Goal: Task Accomplishment & Management: Complete application form

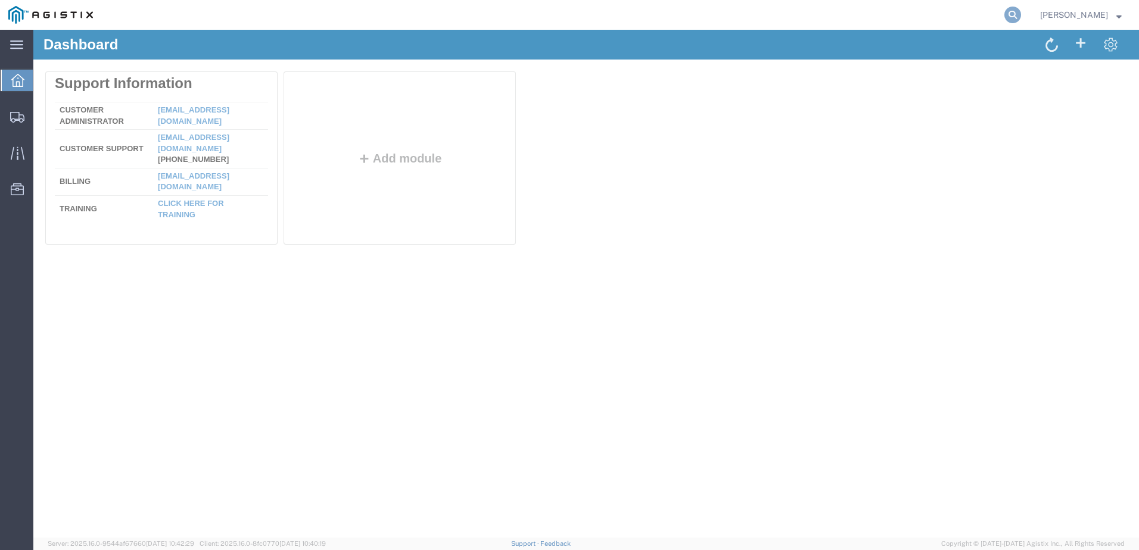
click at [1021, 13] on icon at bounding box center [1012, 15] width 17 height 17
click at [850, 16] on input "search" at bounding box center [823, 15] width 362 height 29
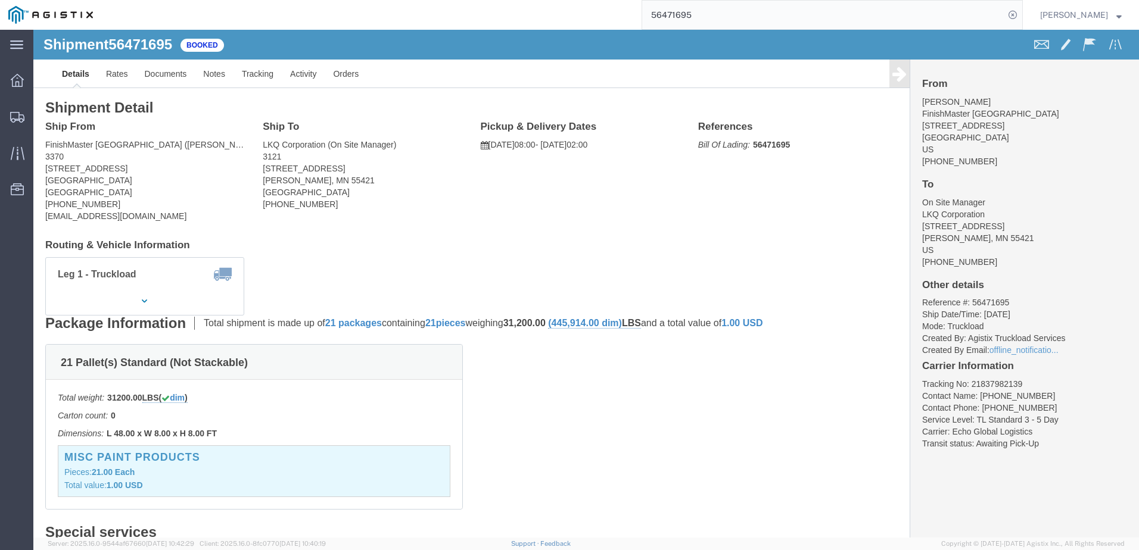
click b "56471695"
copy b "56471695"
click ul "Details Rates Documents Notes Tracking Activity Orders"
click link "Rates"
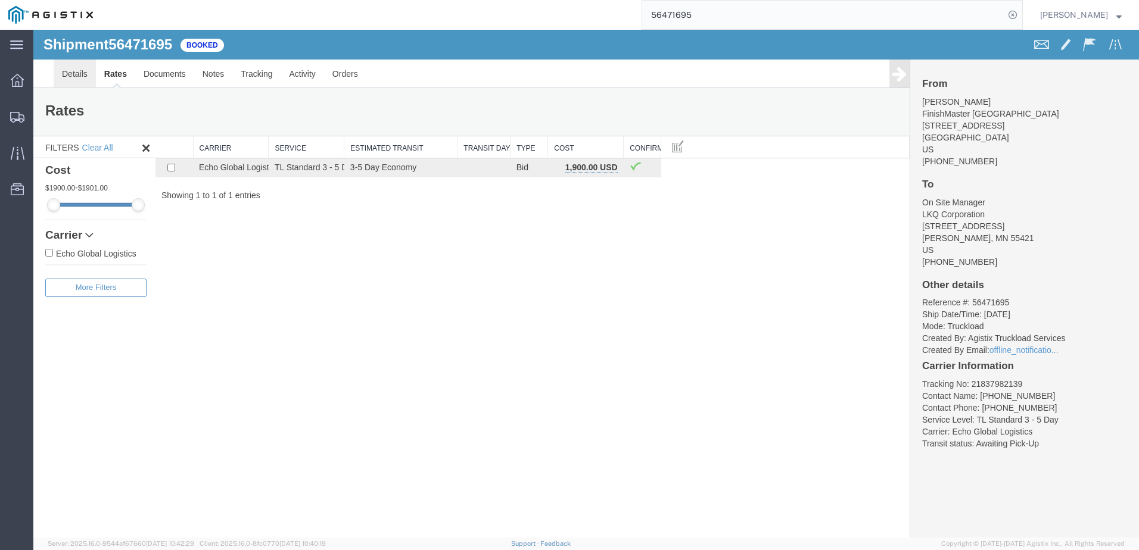
click at [74, 72] on link "Details" at bounding box center [75, 74] width 42 height 29
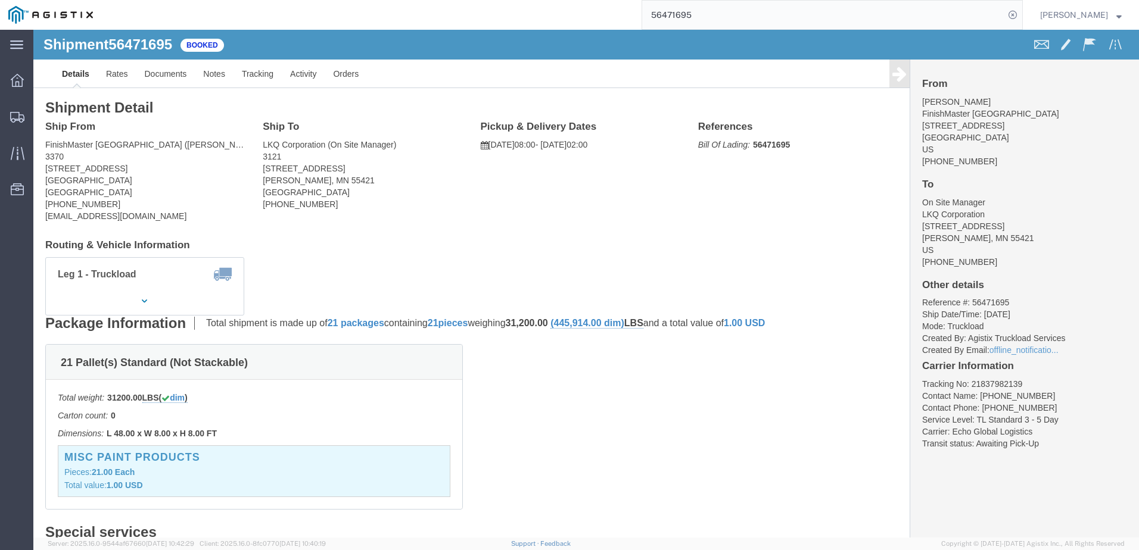
click at [814, 8] on input "56471695" at bounding box center [823, 15] width 362 height 29
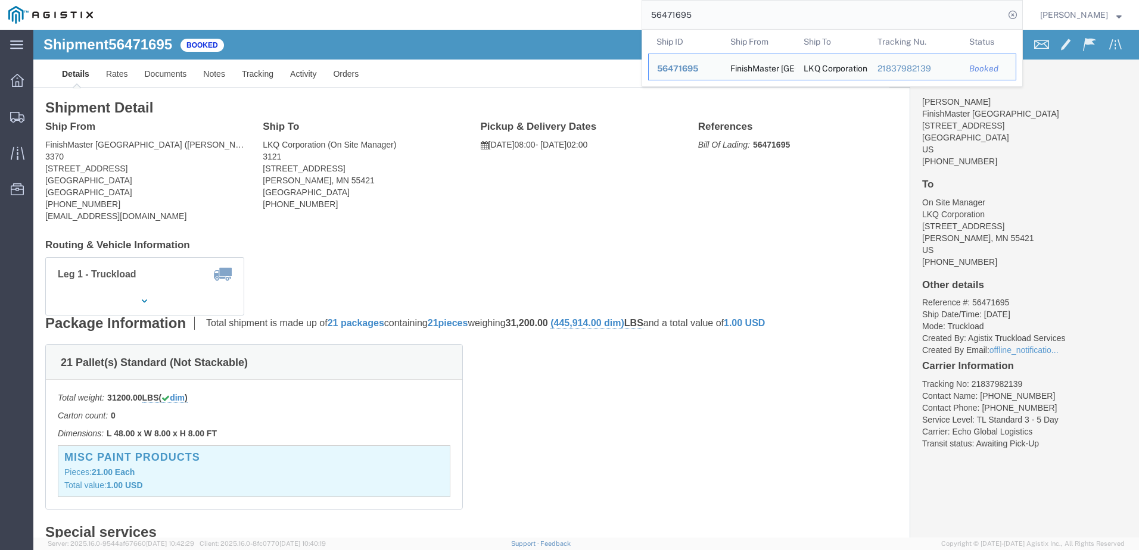
click at [814, 8] on input "56471695" at bounding box center [823, 15] width 362 height 29
paste input "62432"
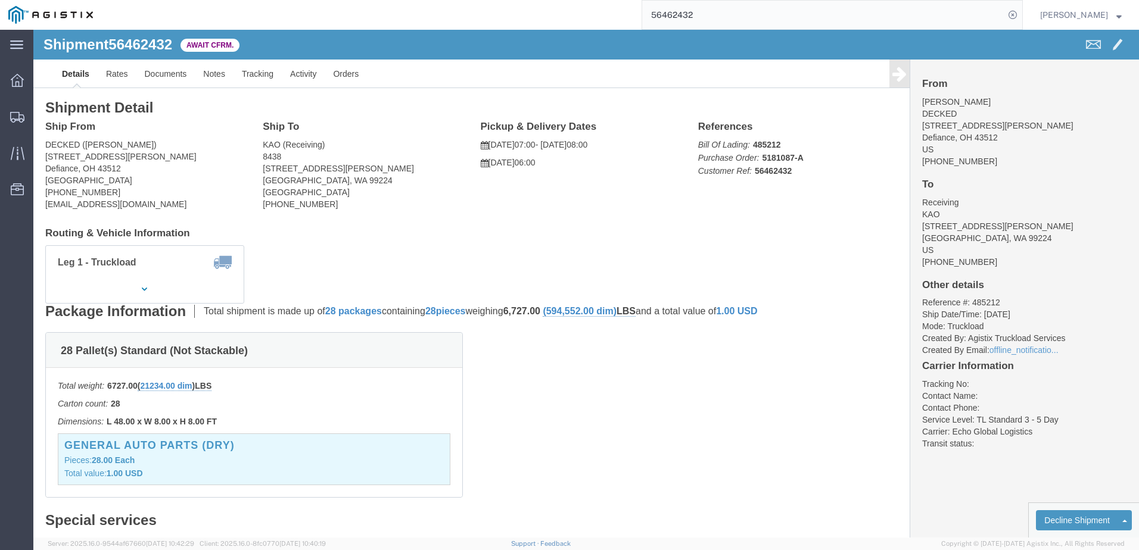
click at [731, 15] on input "56462432" at bounding box center [823, 15] width 362 height 29
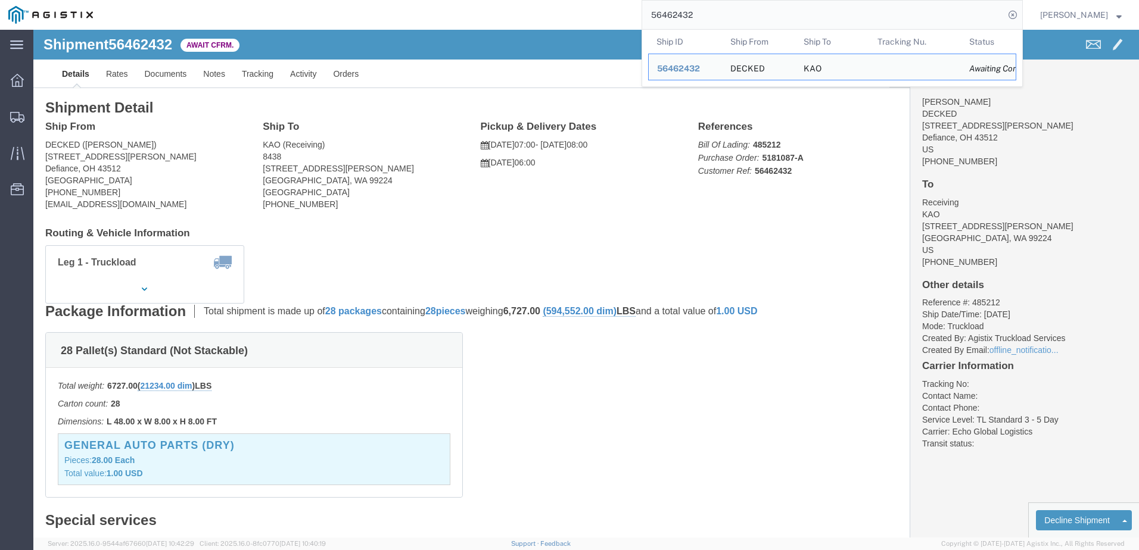
drag, startPoint x: 731, startPoint y: 15, endPoint x: 731, endPoint y: 3, distance: 11.9
click at [731, 5] on input "56462432" at bounding box center [823, 15] width 362 height 29
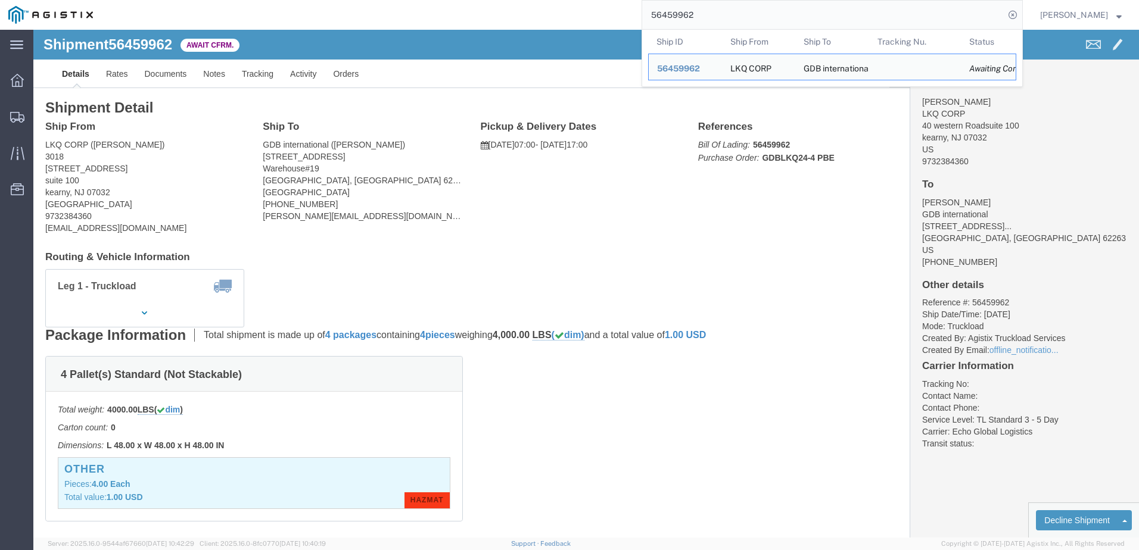
click at [724, 17] on input "56459962" at bounding box center [823, 15] width 362 height 29
click at [724, 20] on input "56459962" at bounding box center [823, 15] width 362 height 29
paste input "56473698"
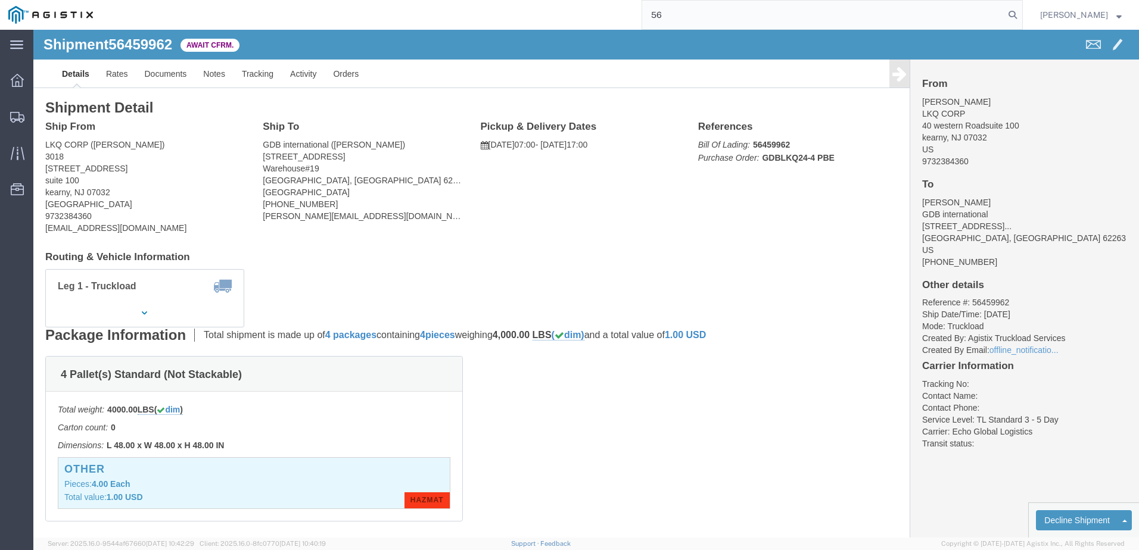
type input "5"
paste input "56473698"
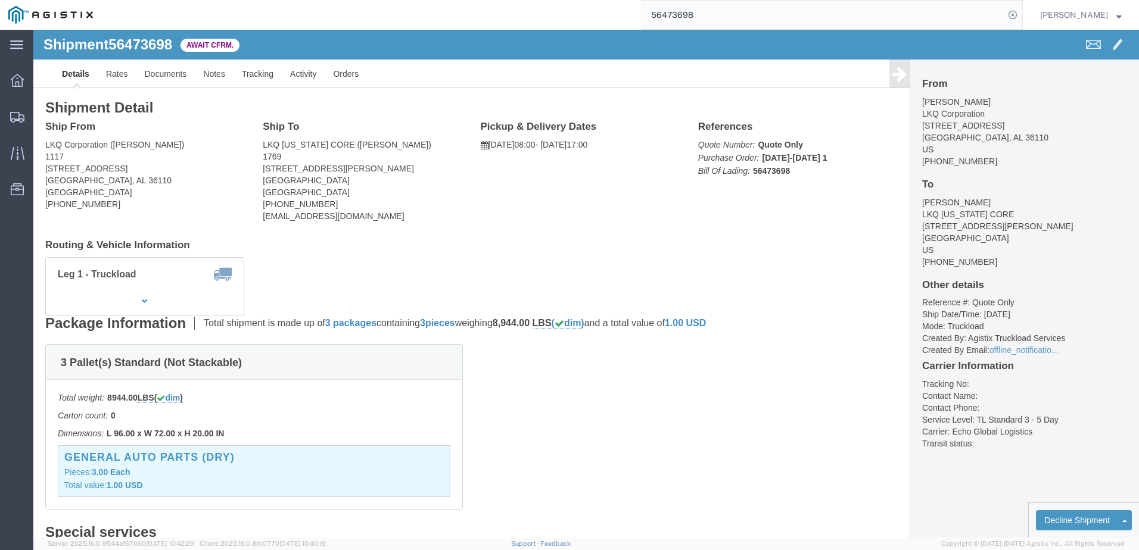
click at [734, 17] on input "56473698" at bounding box center [823, 15] width 362 height 29
click at [734, 16] on input "56473698" at bounding box center [823, 15] width 362 height 29
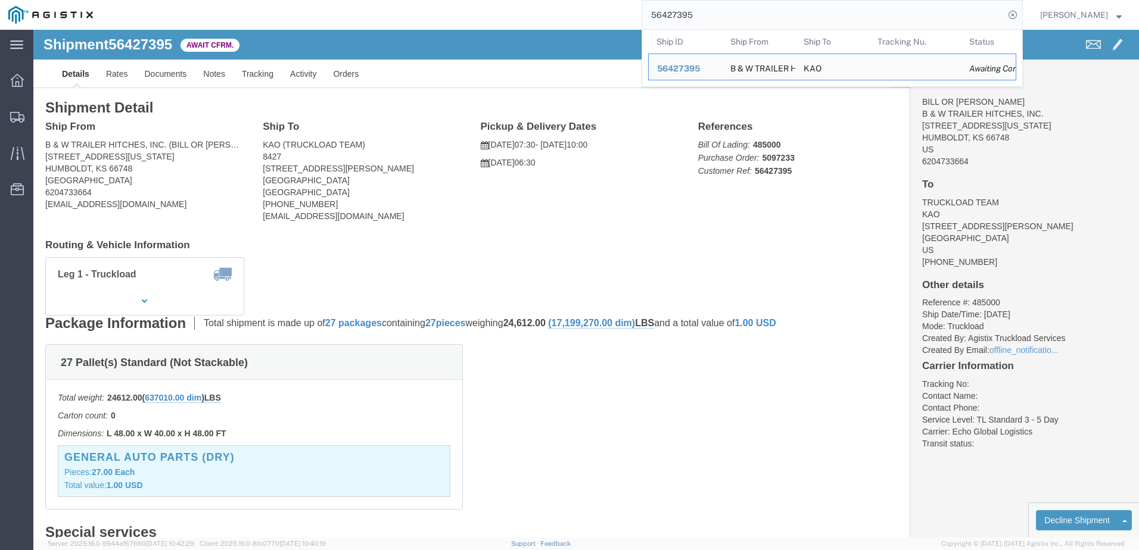
click at [725, 16] on input "56427395" at bounding box center [823, 15] width 362 height 29
paste input "373686"
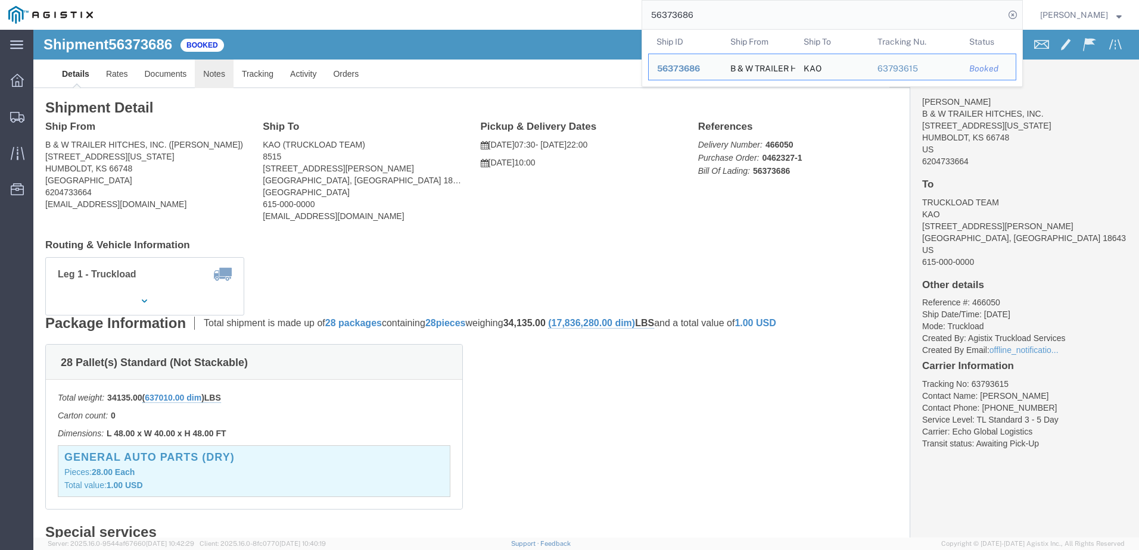
click link "Notes"
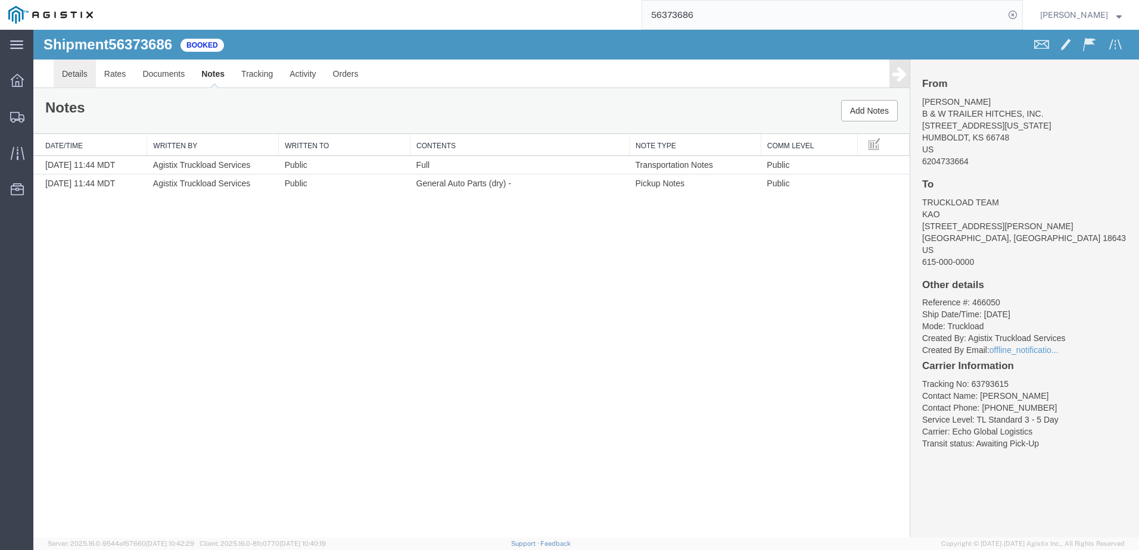
click at [81, 73] on link "Details" at bounding box center [75, 74] width 42 height 29
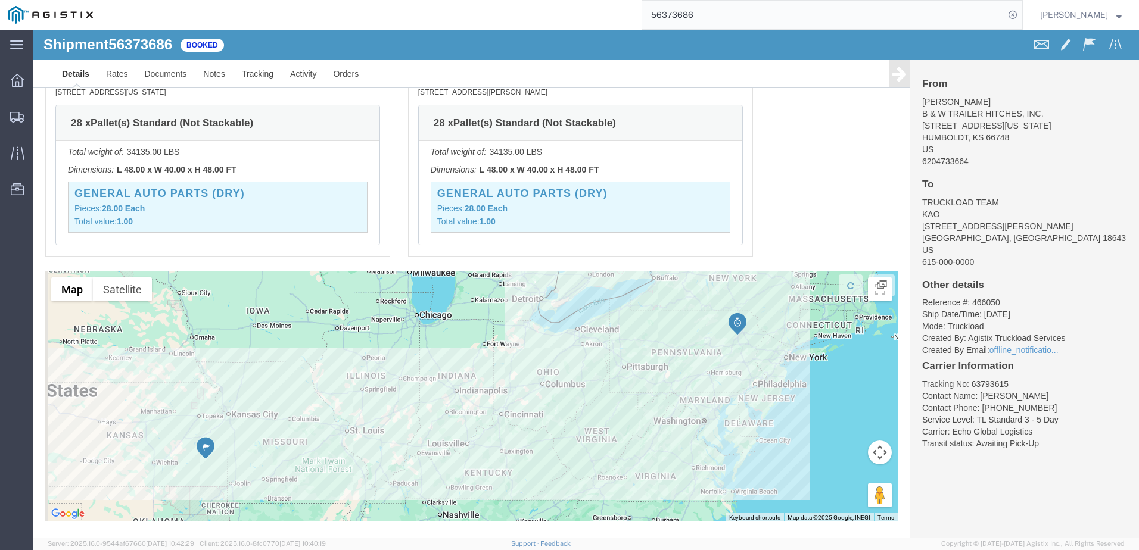
scroll to position [809, 0]
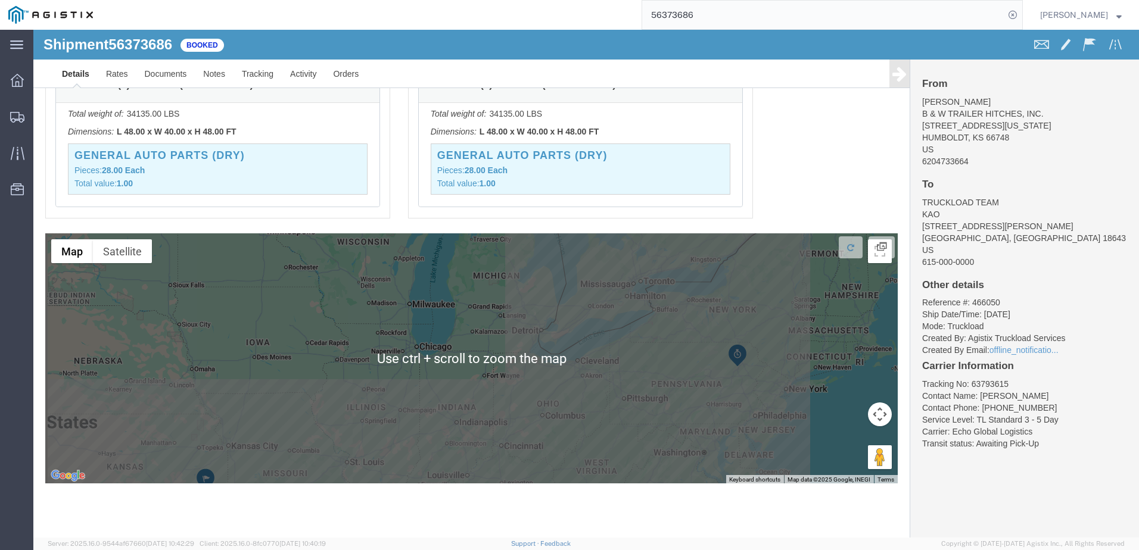
click div "Pickups STOP 1 : B & W TRAILER HITCHES, INC. [STREET_ADDRESS][US_STATE] 28 x Pa…"
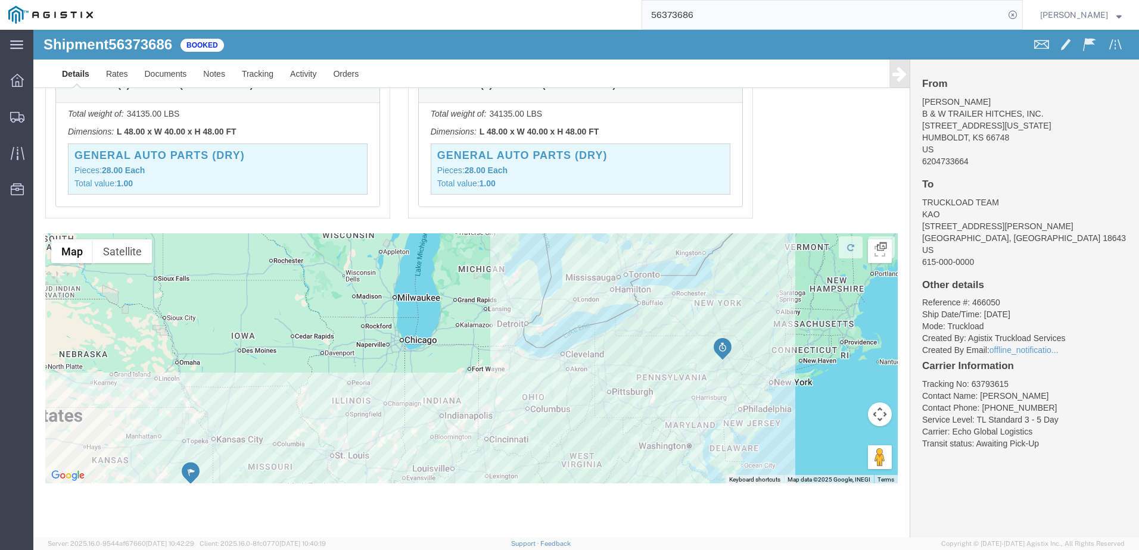
drag, startPoint x: 642, startPoint y: 313, endPoint x: 631, endPoint y: 324, distance: 16.0
click div "To navigate, press the arrow keys."
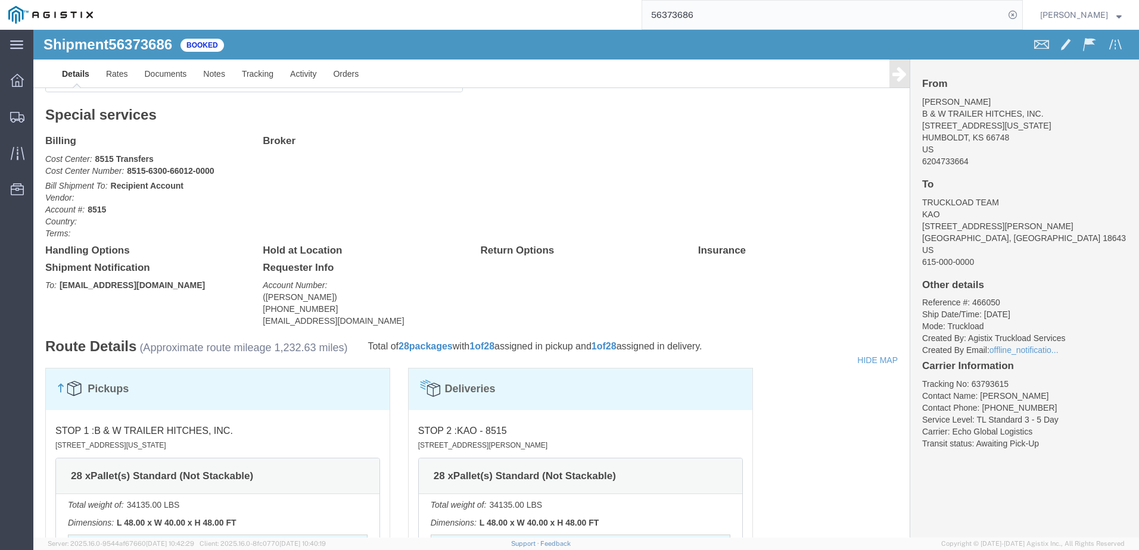
scroll to position [213, 0]
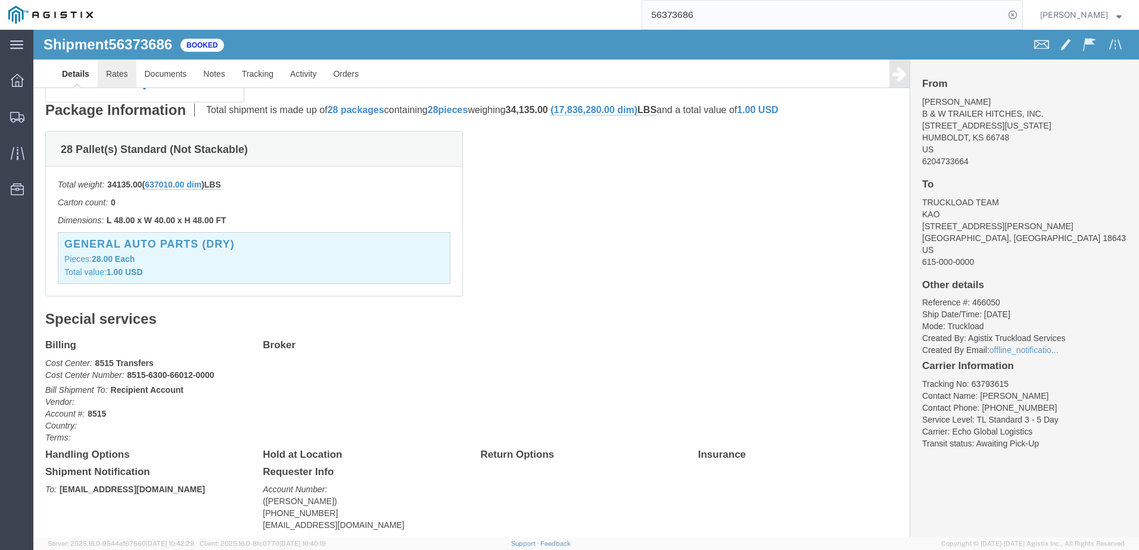
click link "Rates"
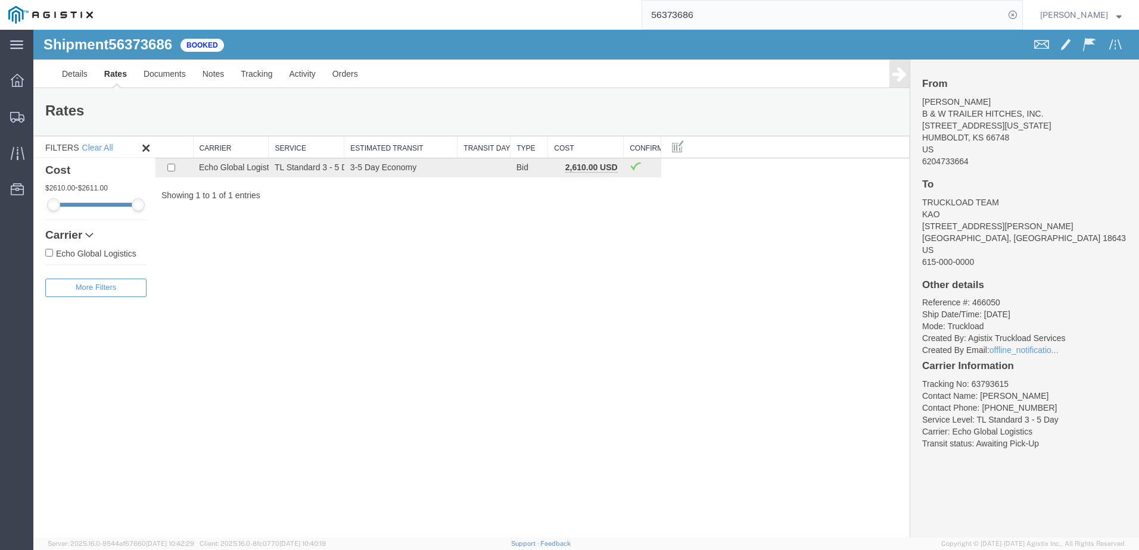
click at [944, 14] on input "56373686" at bounding box center [823, 15] width 362 height 29
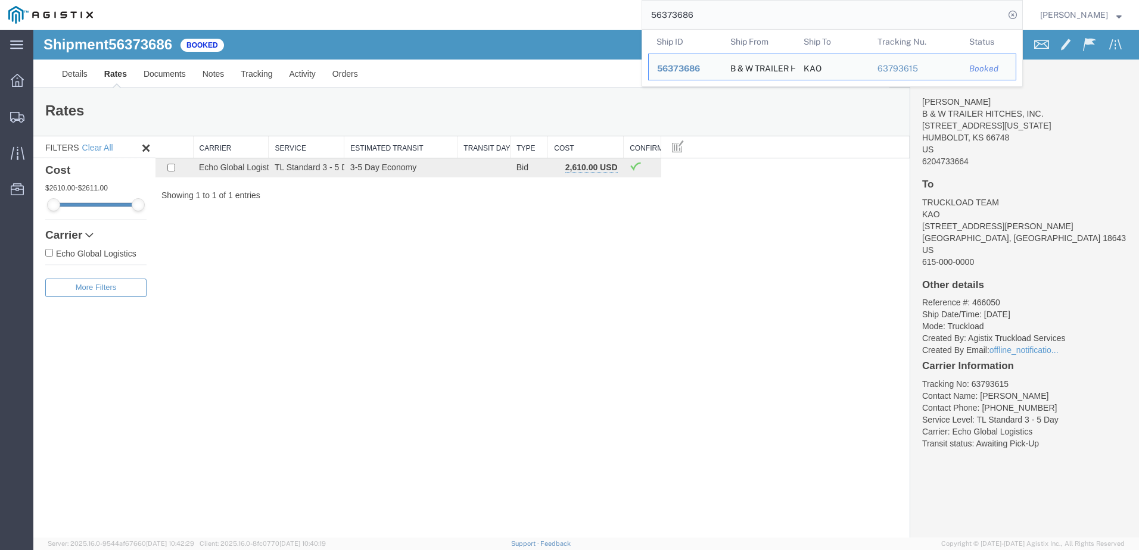
click at [944, 14] on input "56373686" at bounding box center [823, 15] width 362 height 29
paste input "45637"
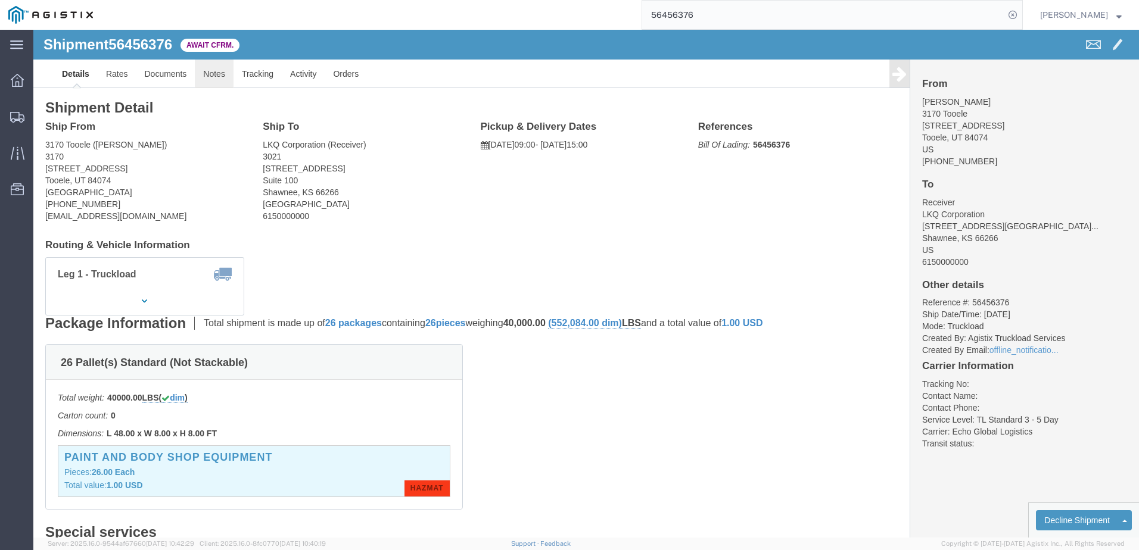
click link "Notes"
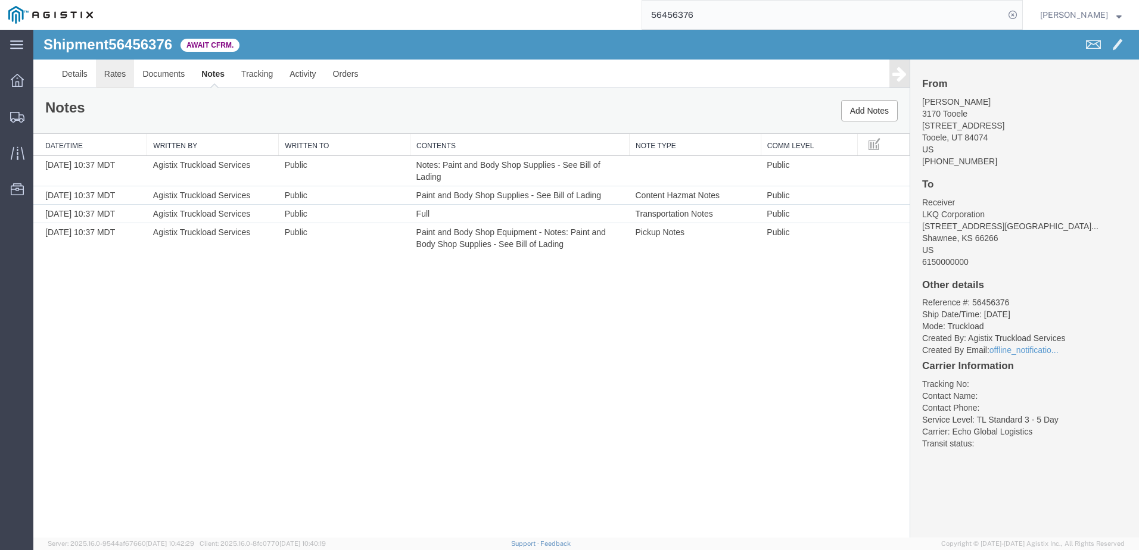
click at [120, 70] on link "Rates" at bounding box center [115, 74] width 39 height 29
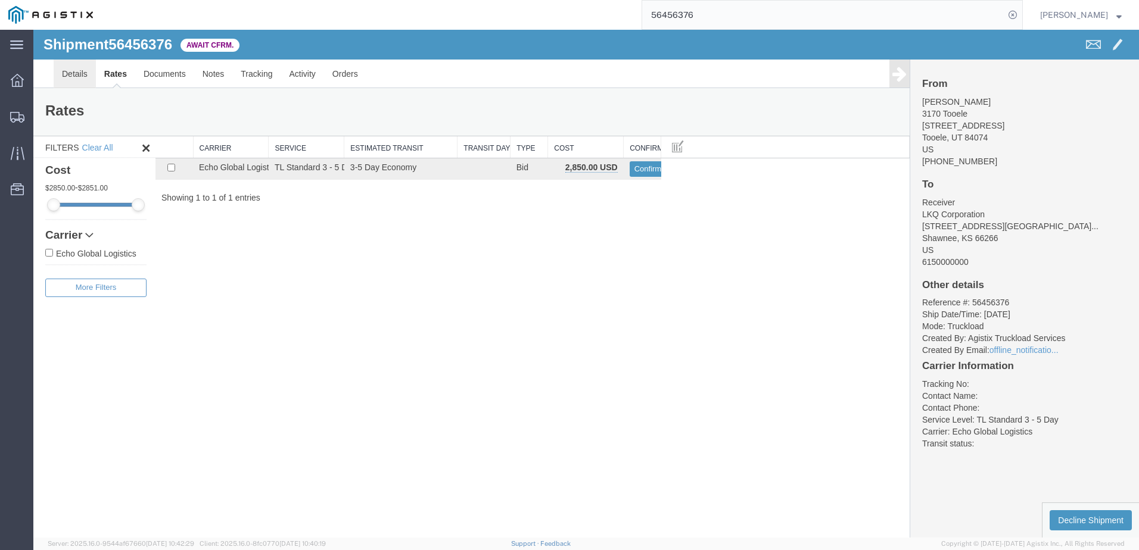
click at [68, 77] on link "Details" at bounding box center [75, 74] width 42 height 29
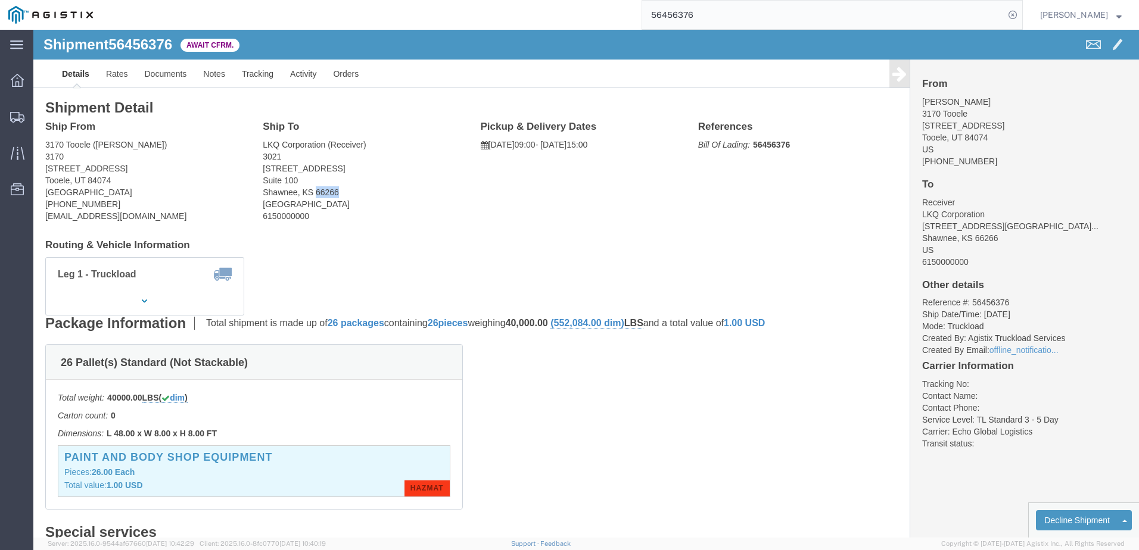
drag, startPoint x: 310, startPoint y: 162, endPoint x: 281, endPoint y: 163, distance: 29.2
click address "LKQ Corporation (Receiver) 3021 [STREET_ADDRESS]"
click div "Ship To LKQ Corporation (Receiver) 3021 [STREET_ADDRESS]"
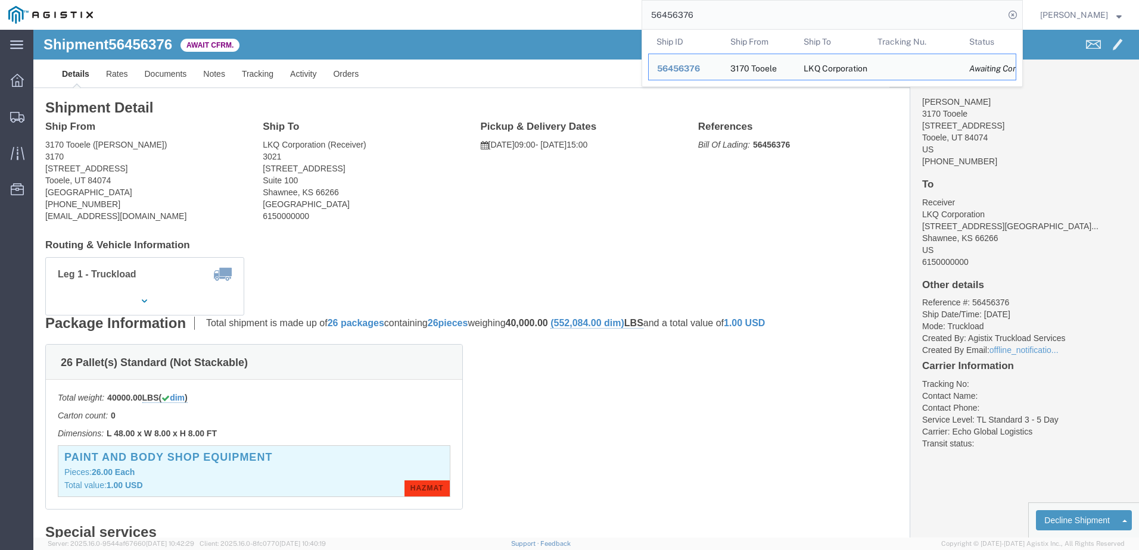
click at [743, 10] on input "56456376" at bounding box center [823, 15] width 362 height 29
click at [743, 11] on input "56456376" at bounding box center [823, 15] width 362 height 29
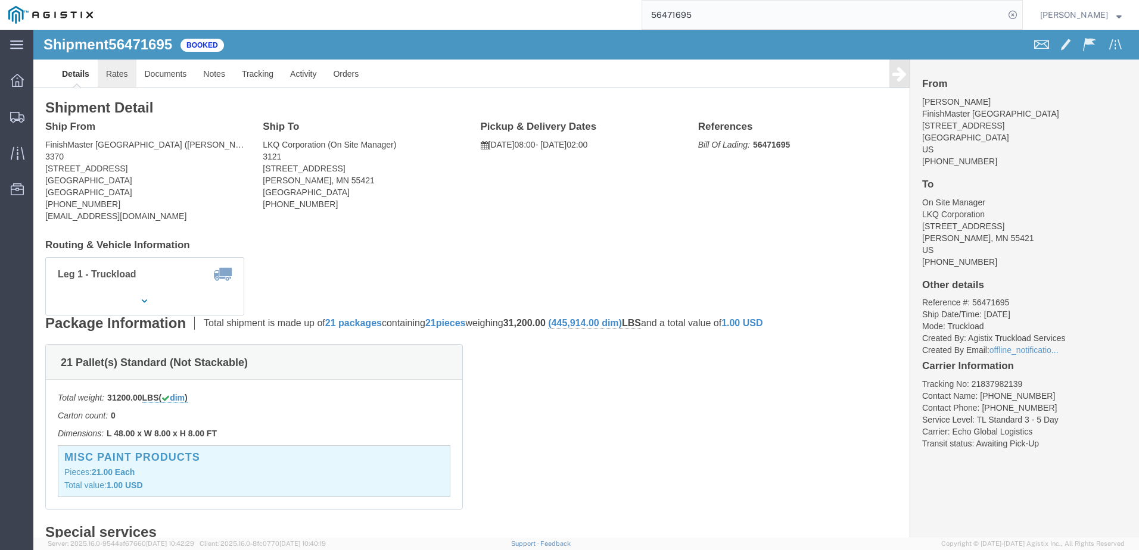
click link "Rates"
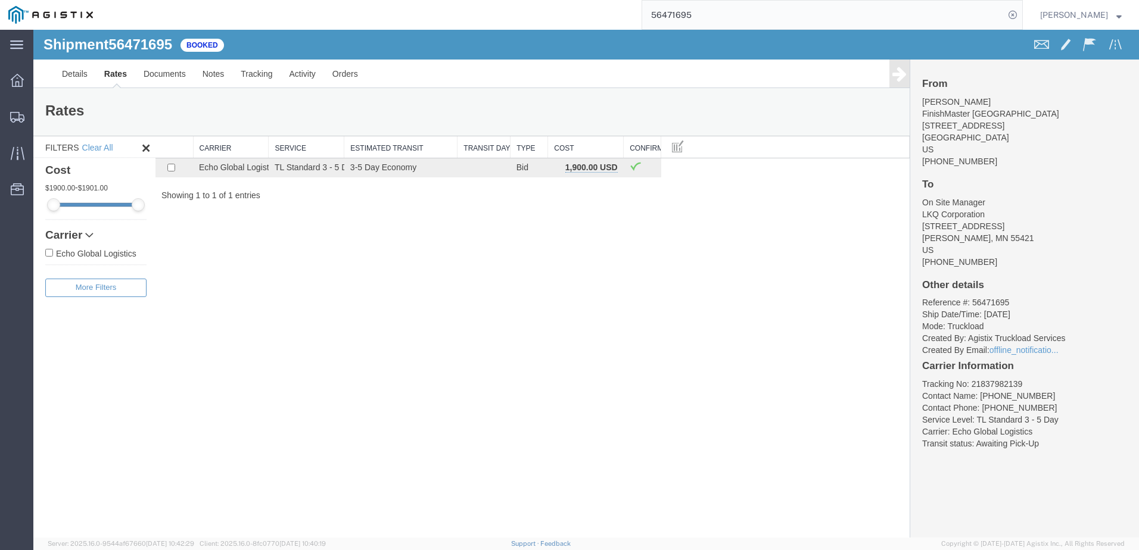
click at [744, 18] on input "56471695" at bounding box center [823, 15] width 362 height 29
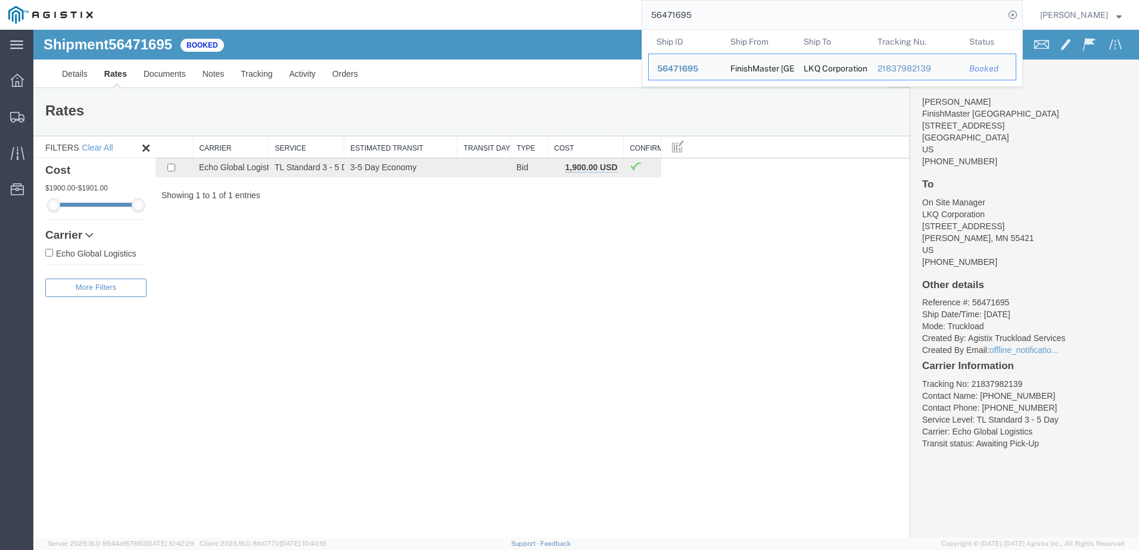
click at [744, 18] on input "56471695" at bounding box center [823, 15] width 362 height 29
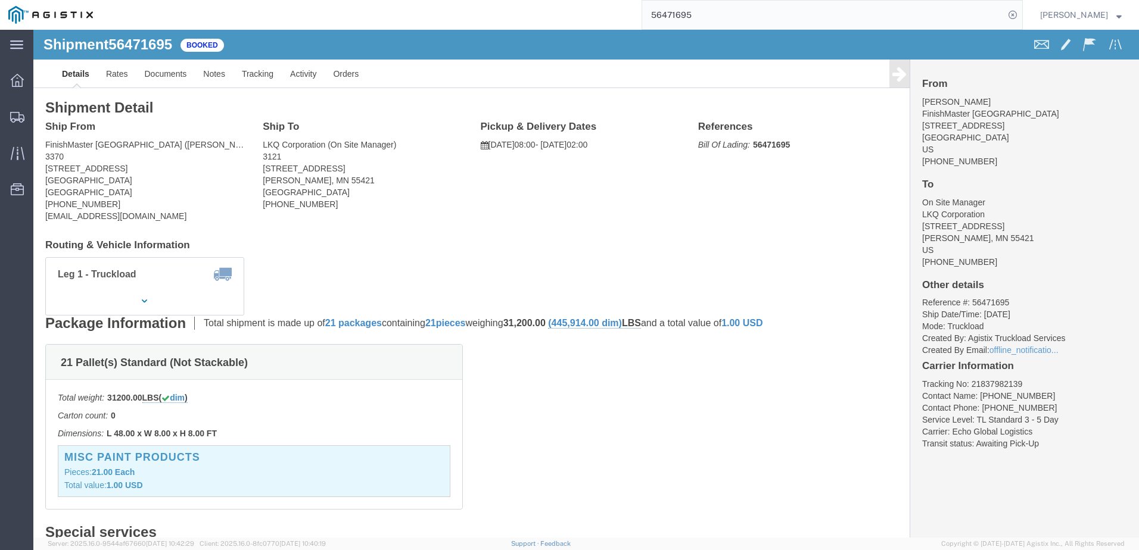
click at [744, 18] on input "56471695" at bounding box center [823, 15] width 362 height 29
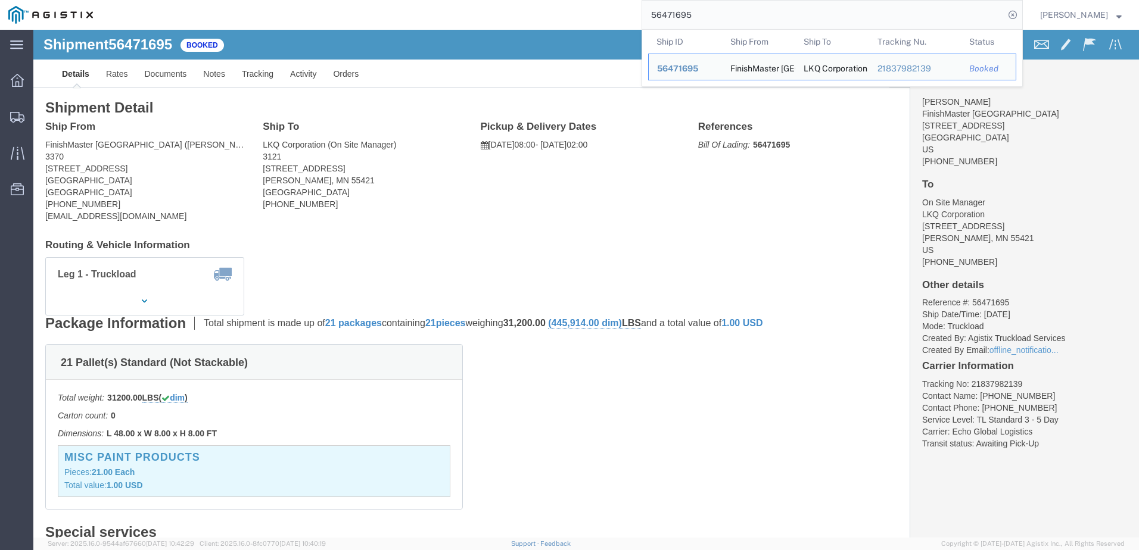
click at [744, 18] on input "56471695" at bounding box center [823, 15] width 362 height 29
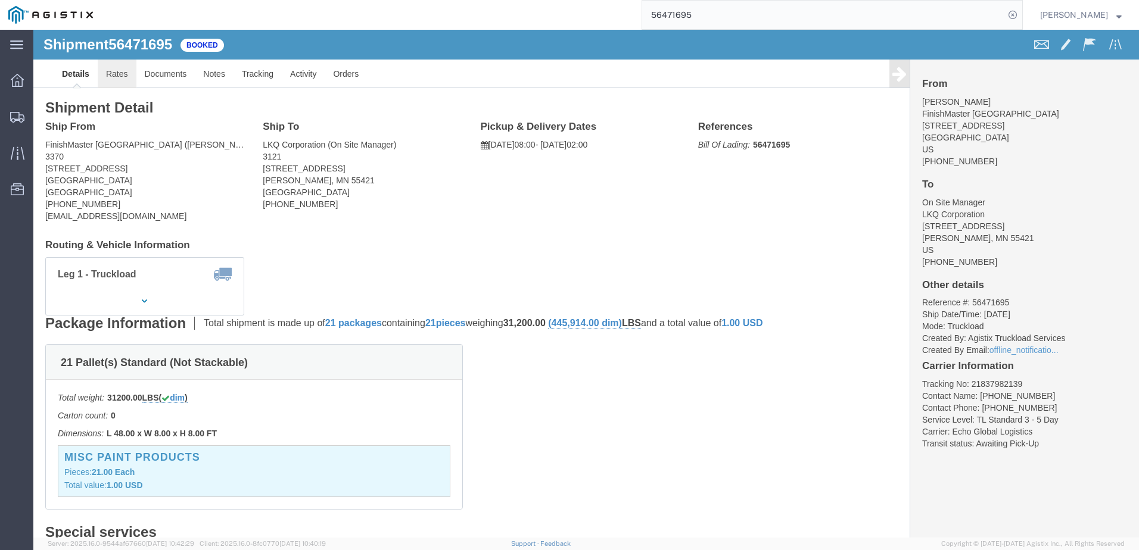
click link "Rates"
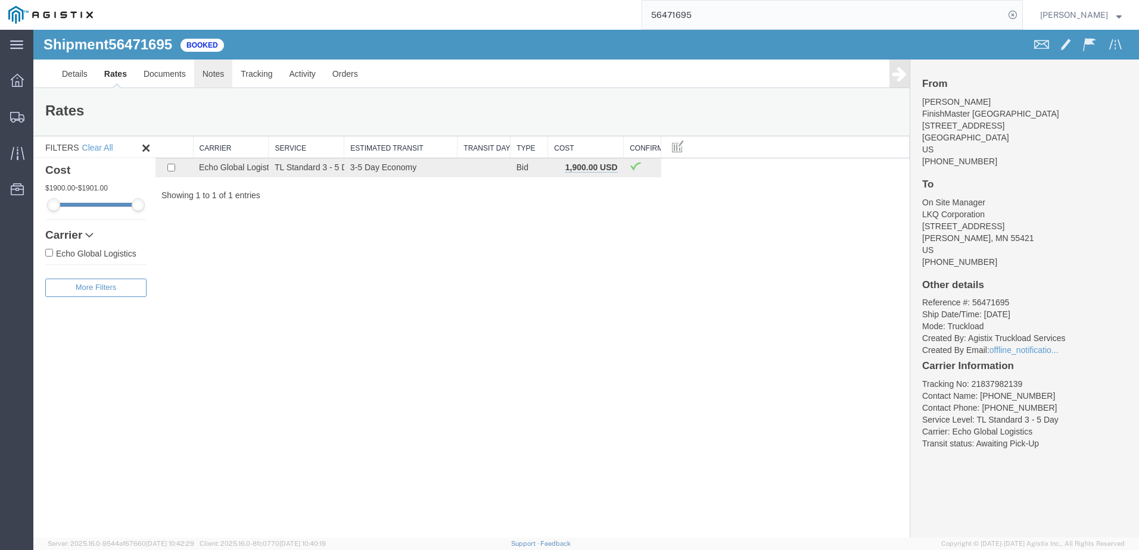
click at [216, 71] on link "Notes" at bounding box center [213, 74] width 39 height 29
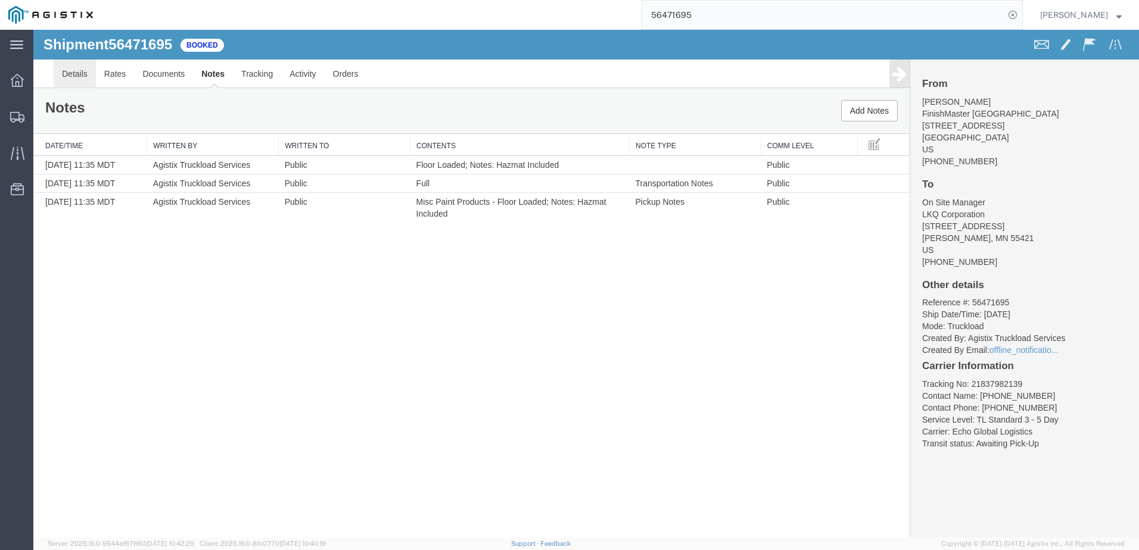
drag, startPoint x: 67, startPoint y: 71, endPoint x: 357, endPoint y: 236, distance: 334.0
click at [67, 71] on link "Details" at bounding box center [75, 74] width 42 height 29
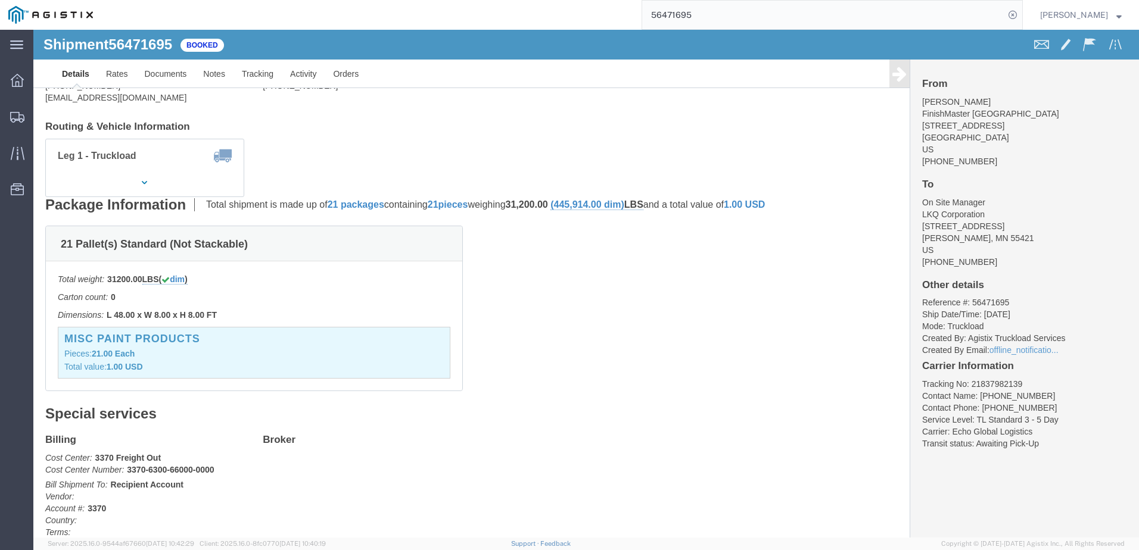
scroll to position [119, 0]
drag, startPoint x: 213, startPoint y: 213, endPoint x: 38, endPoint y: 206, distance: 175.3
click div "21 Pallet(s) Standard (Not Stackable)"
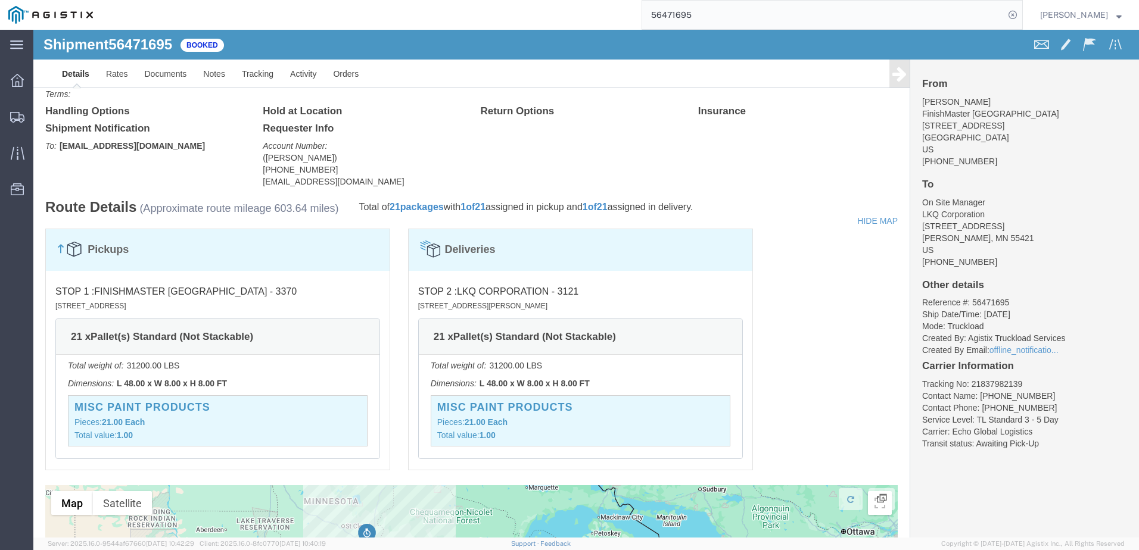
scroll to position [536, 0]
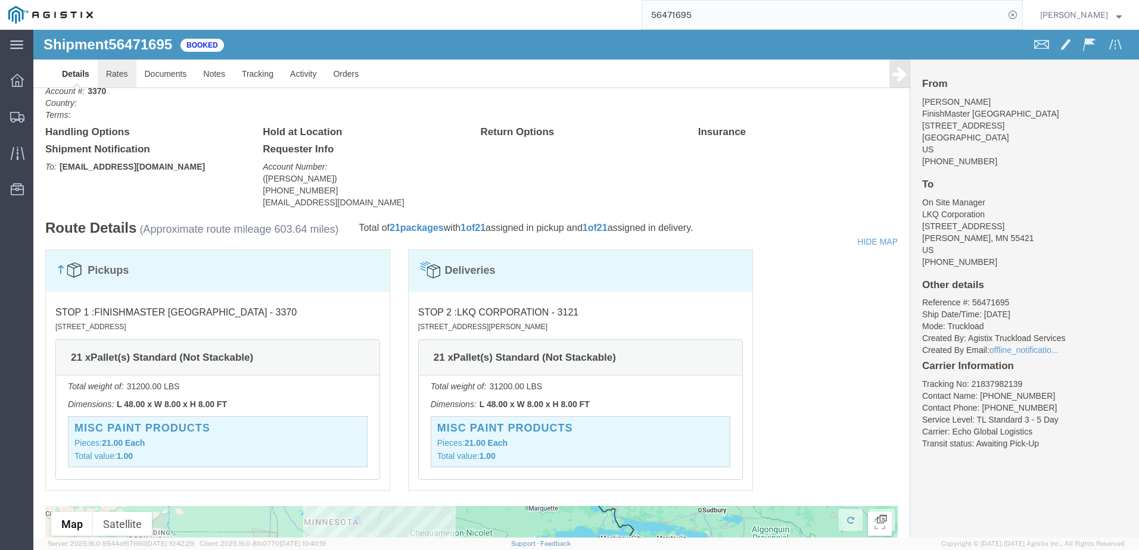
click link "Rates"
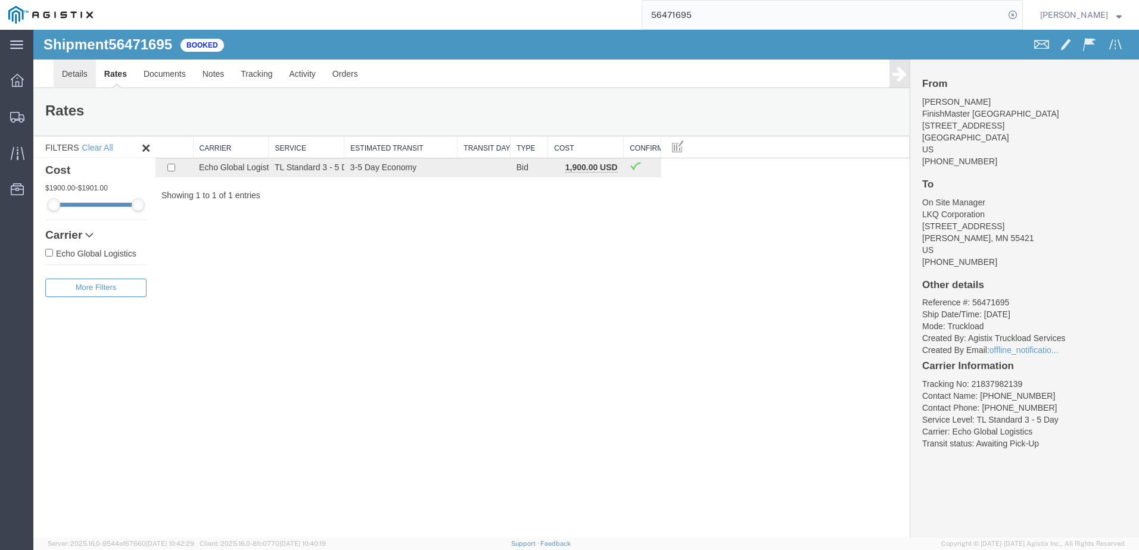
click at [84, 67] on link "Details" at bounding box center [75, 74] width 42 height 29
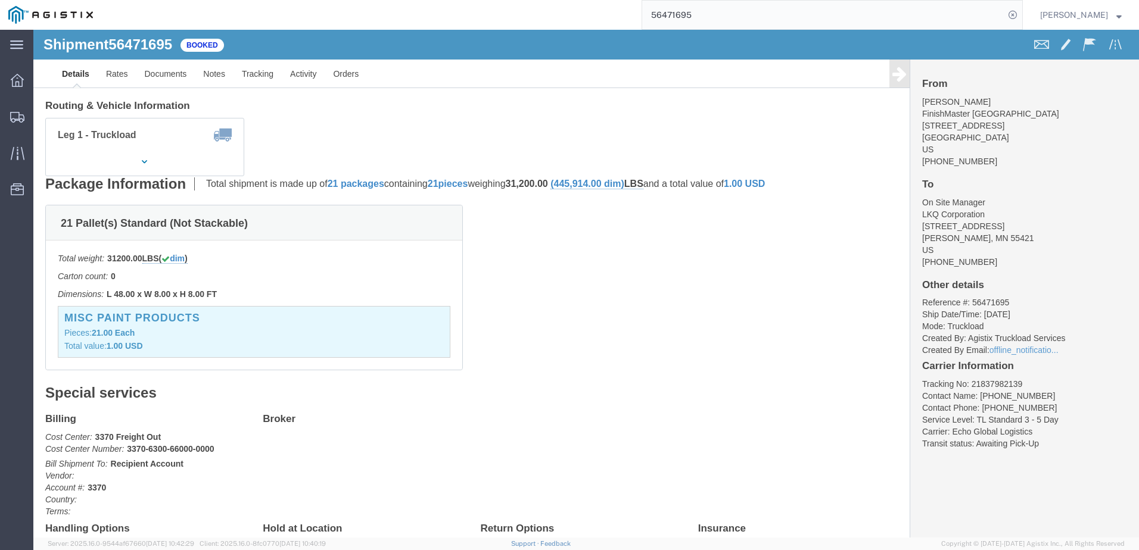
scroll to position [179, 0]
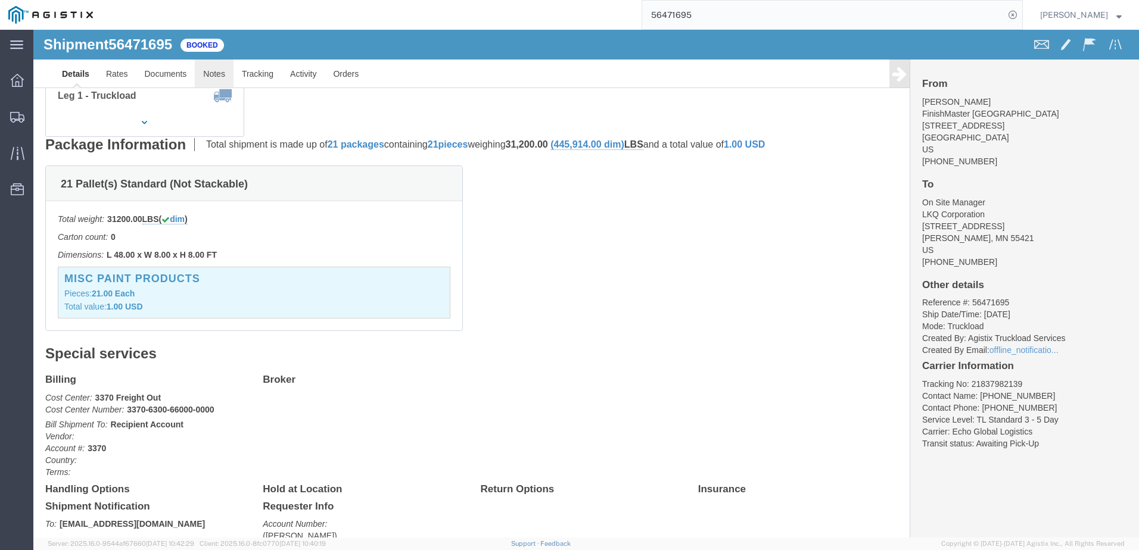
click link "Notes"
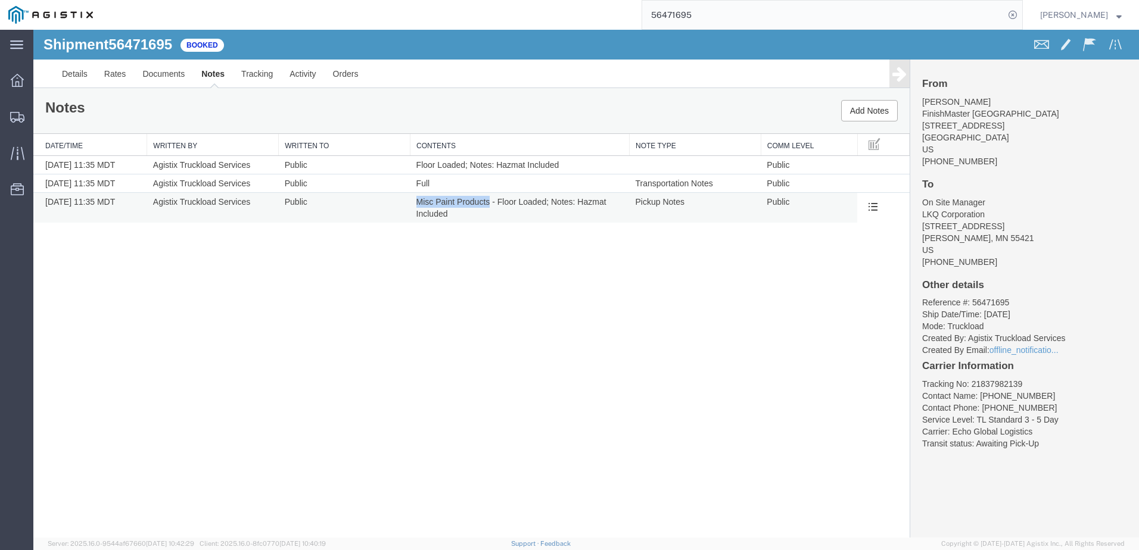
drag, startPoint x: 416, startPoint y: 200, endPoint x: 488, endPoint y: 203, distance: 72.8
click at [488, 203] on span "Misc Paint Products - Floor Loaded; Notes: Hazmat Included" at bounding box center [512, 207] width 192 height 21
copy span "Misc Paint Products"
click at [86, 70] on link "Details" at bounding box center [75, 74] width 42 height 29
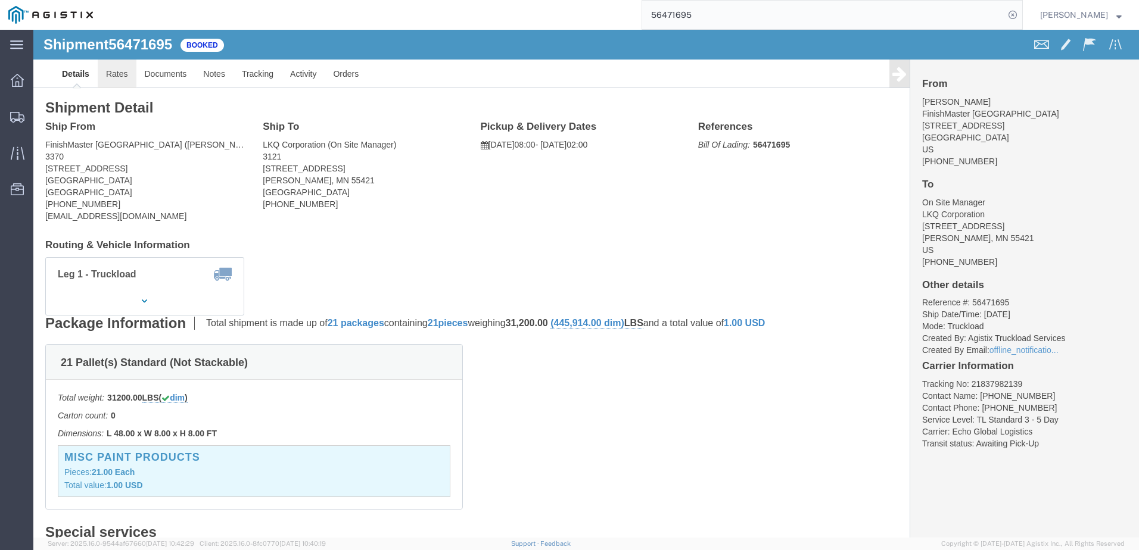
click link "Rates"
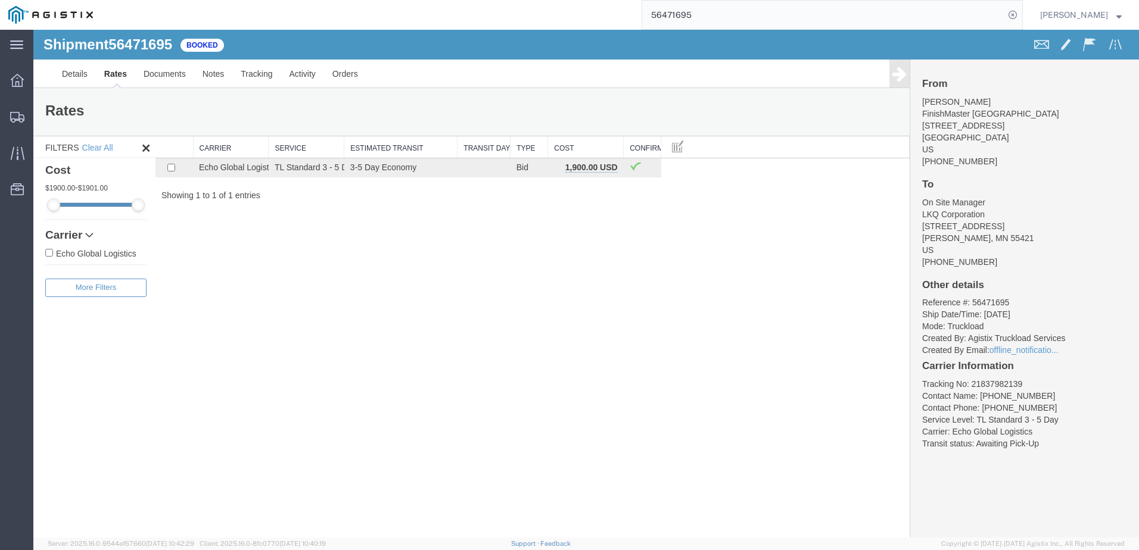
click at [451, 273] on div "Shipment 56471695 1 of 1 Booked Details Rates Documents Notes Tracking Activity…" at bounding box center [586, 284] width 1106 height 508
click at [74, 77] on link "Details" at bounding box center [75, 74] width 42 height 29
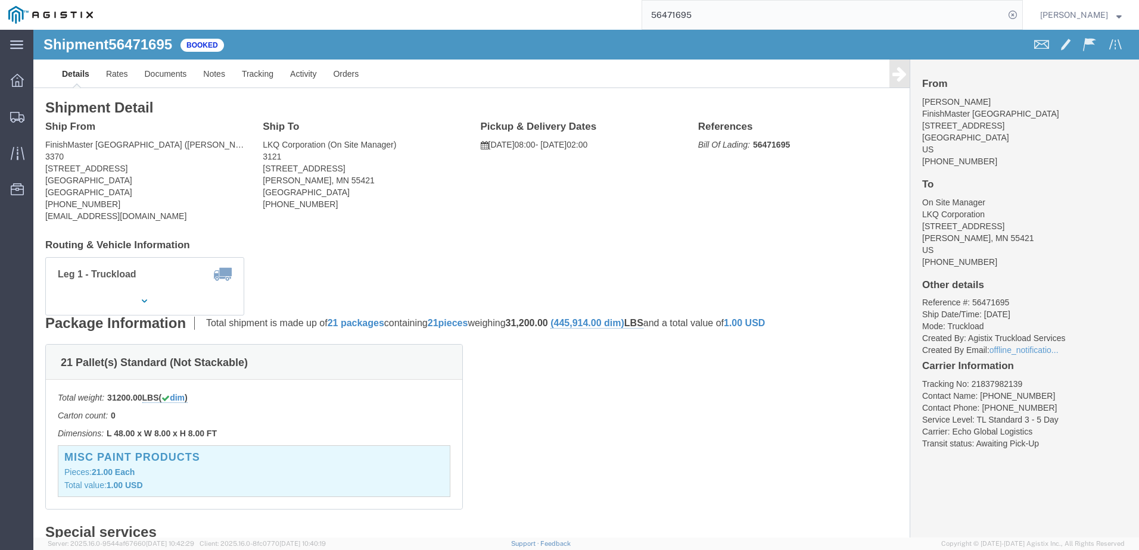
drag, startPoint x: 13, startPoint y: 139, endPoint x: 94, endPoint y: 152, distance: 82.2
click address "FinishMaster [GEOGRAPHIC_DATA] ([PERSON_NAME]) 3370 [STREET_ADDRESS] [PHONE_NUM…"
copy address "[STREET_ADDRESS]"
click at [717, 21] on input "56471695" at bounding box center [823, 15] width 362 height 29
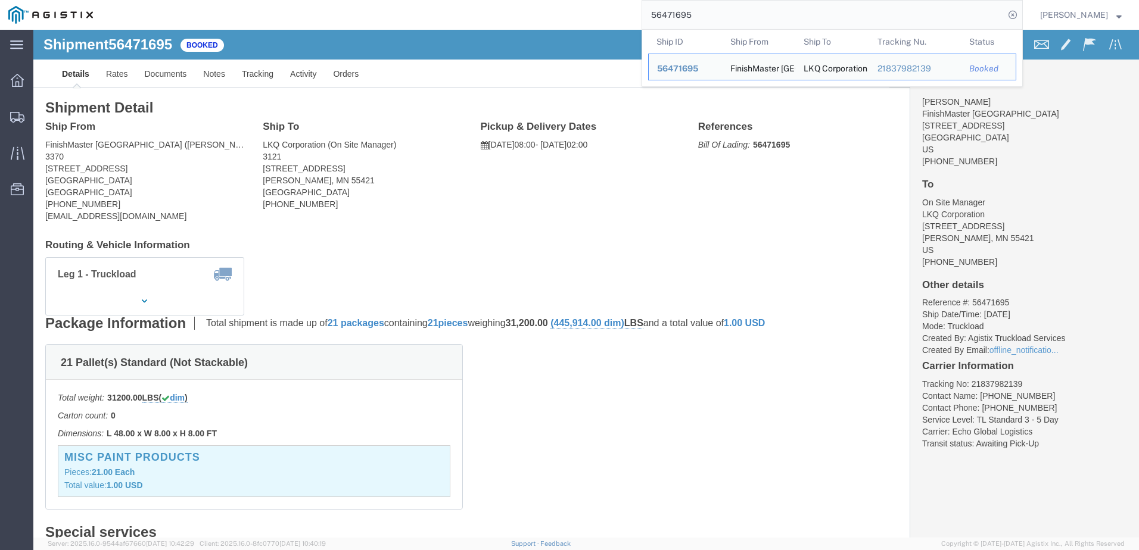
click at [717, 21] on input "56471695" at bounding box center [823, 15] width 362 height 29
paste input "025868"
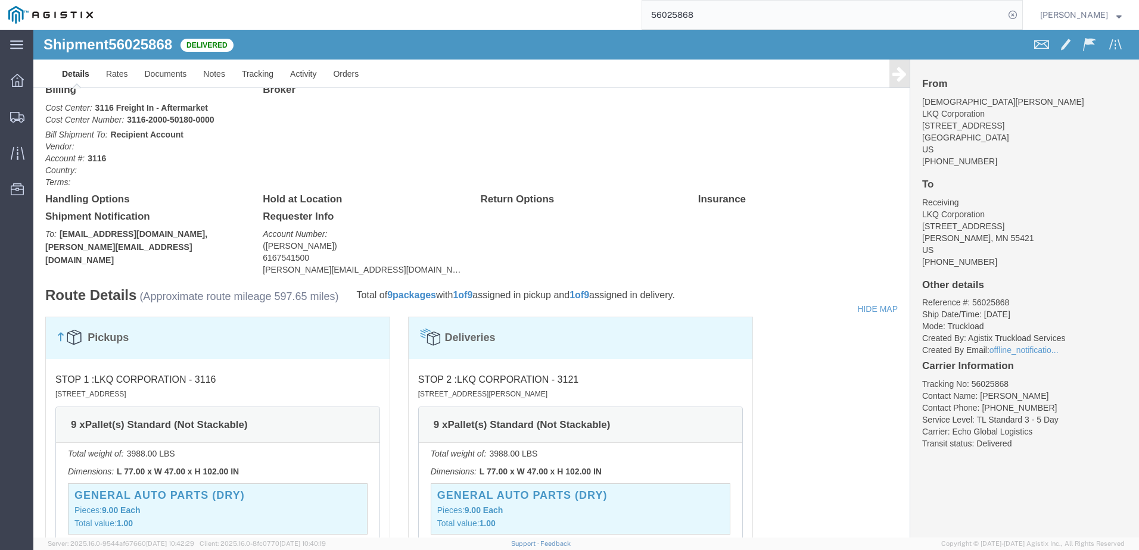
scroll to position [536, 0]
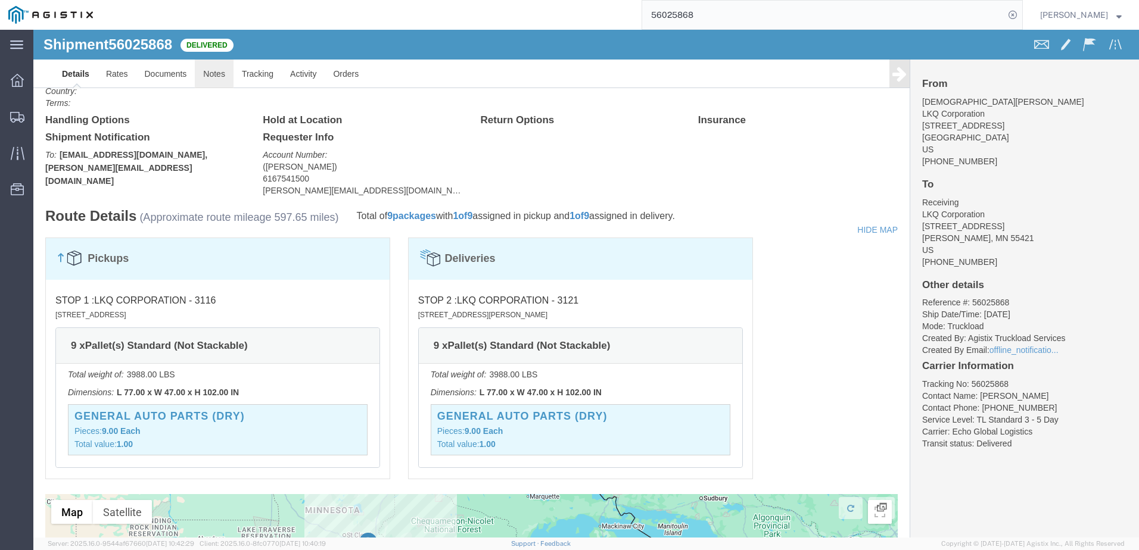
click link "Notes"
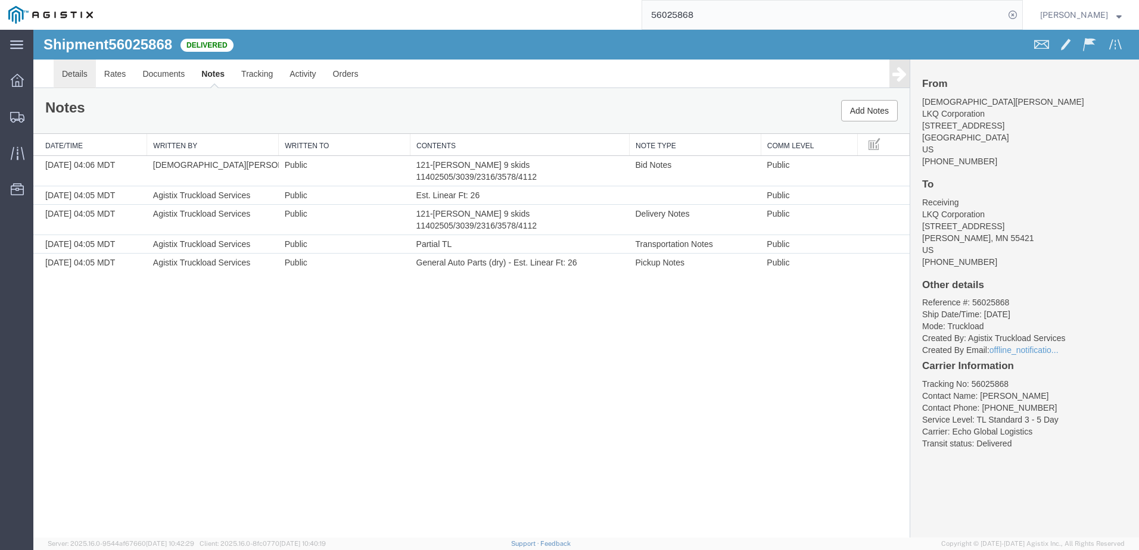
click at [87, 67] on link "Details" at bounding box center [75, 74] width 42 height 29
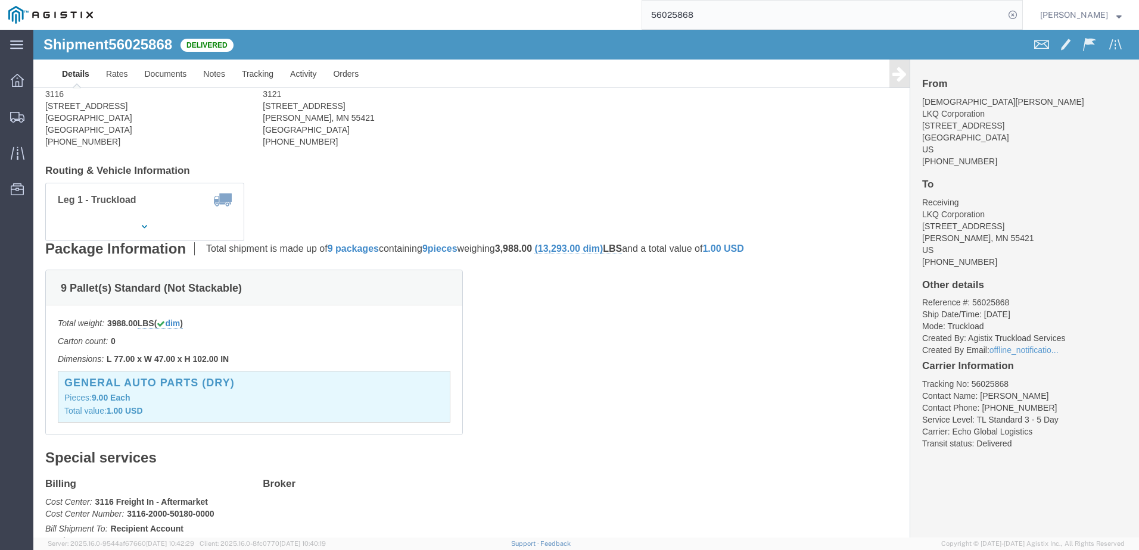
scroll to position [60, 0]
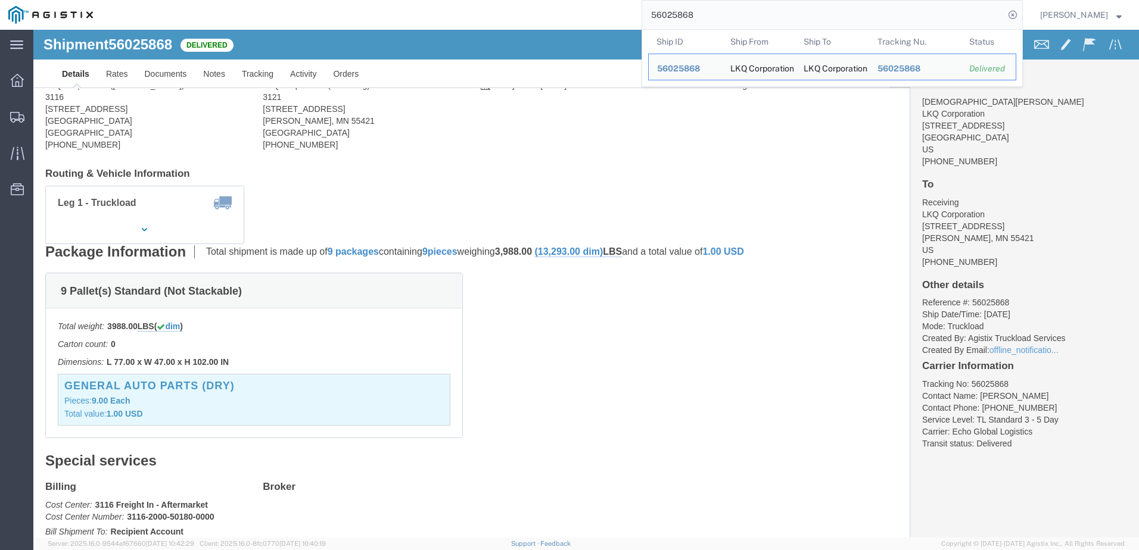
click at [758, 8] on input "56025868" at bounding box center [823, 15] width 362 height 29
drag, startPoint x: 758, startPoint y: 8, endPoint x: 985, endPoint y: 82, distance: 238.7
click at [761, 6] on input "56025868" at bounding box center [823, 15] width 362 height 29
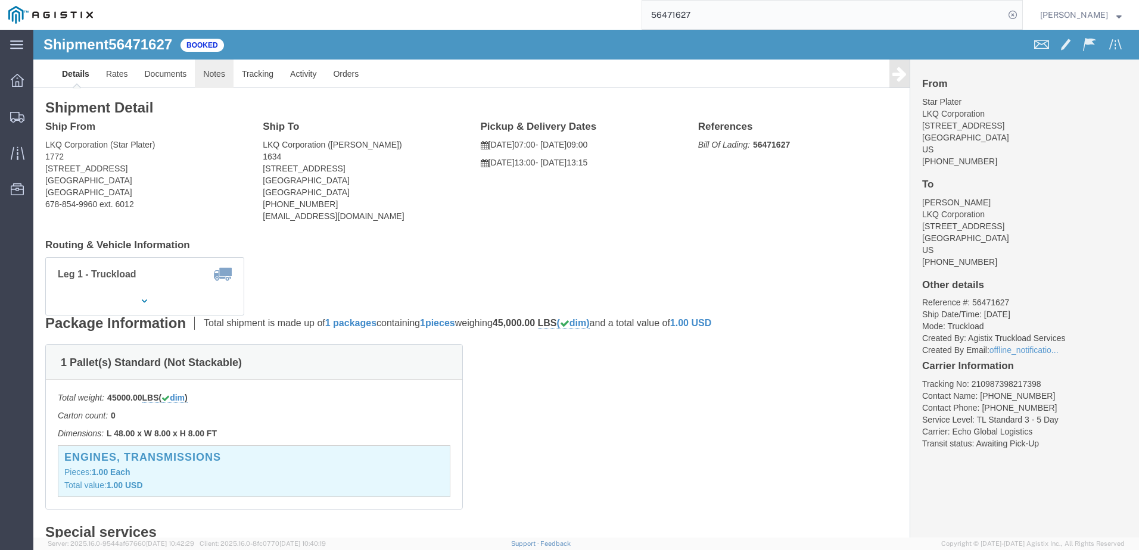
click link "Notes"
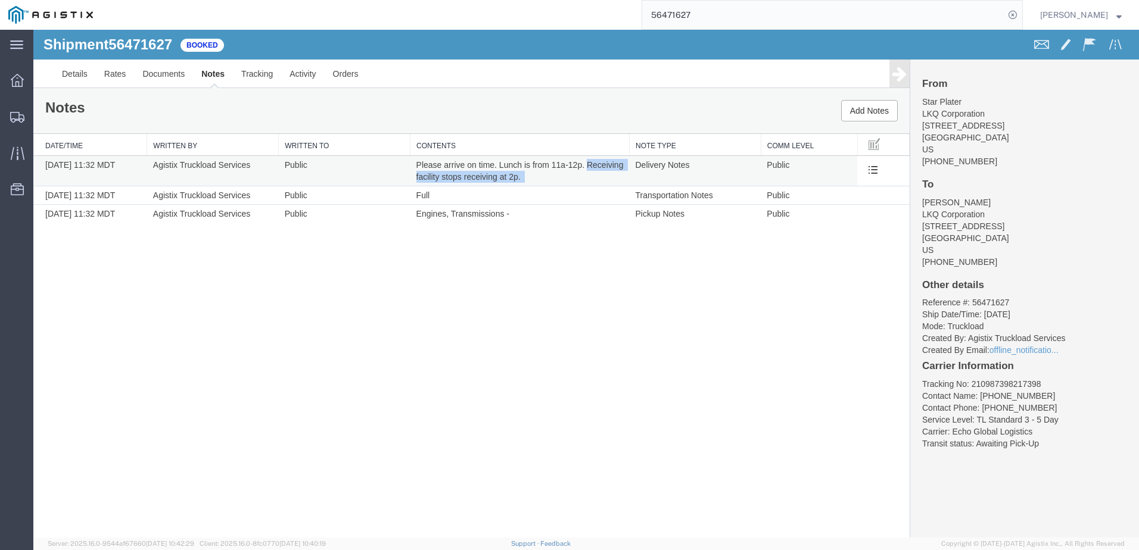
drag, startPoint x: 526, startPoint y: 175, endPoint x: 585, endPoint y: 164, distance: 59.9
click at [585, 164] on td "Please arrive on time. Lunch is from 11a-12p. Receiving facility stops receivin…" at bounding box center [519, 171] width 219 height 30
copy td "Receiving facility stops receiving at 2p."
click at [109, 71] on link "Rates" at bounding box center [115, 74] width 39 height 29
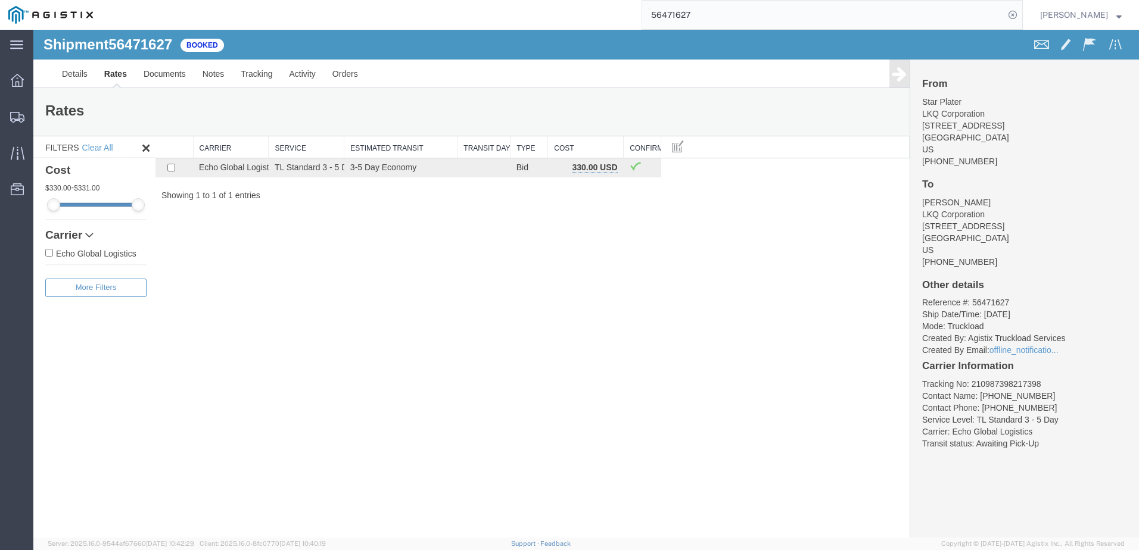
click at [720, 20] on input "56471627" at bounding box center [823, 15] width 362 height 29
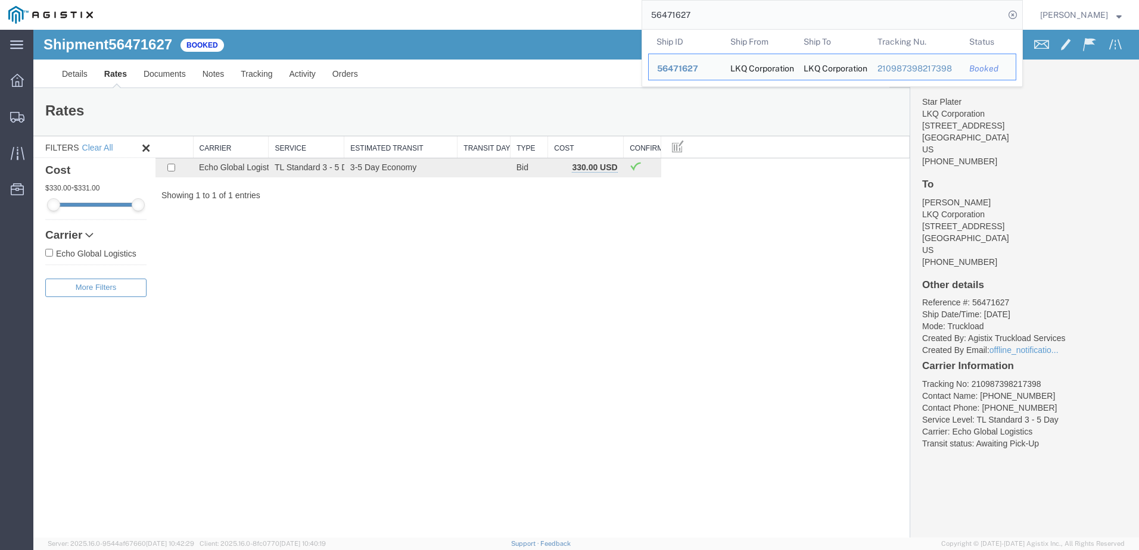
click at [720, 20] on input "56471627" at bounding box center [823, 15] width 362 height 29
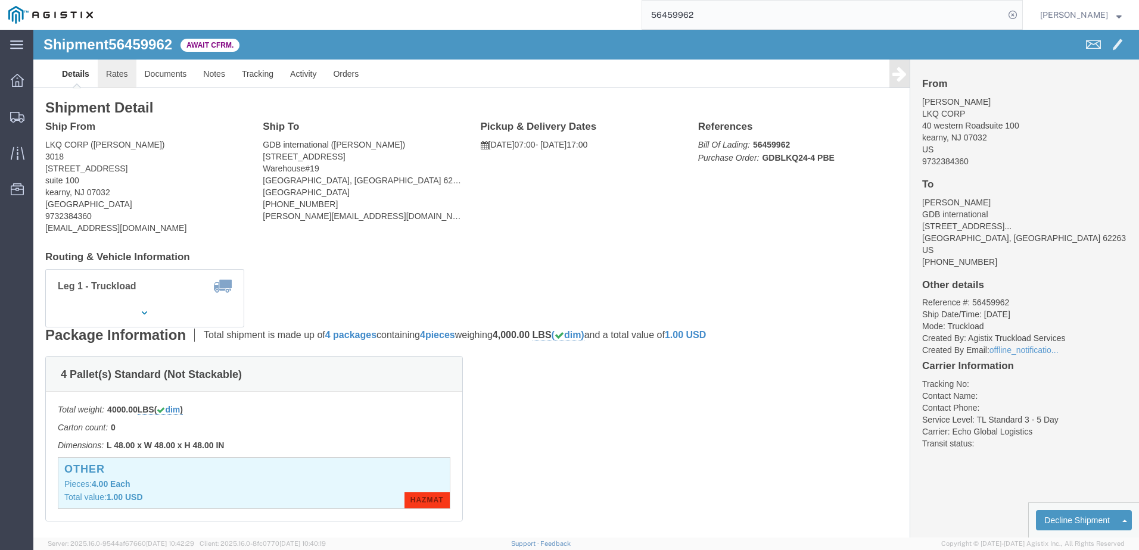
click link "Rates"
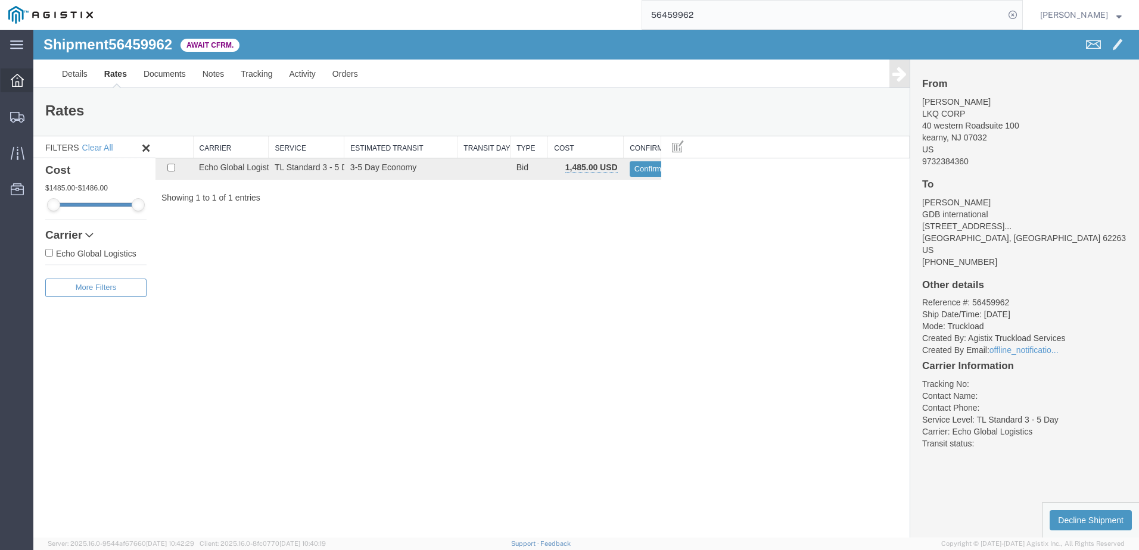
click at [41, 70] on span "Dashboard" at bounding box center [37, 81] width 8 height 24
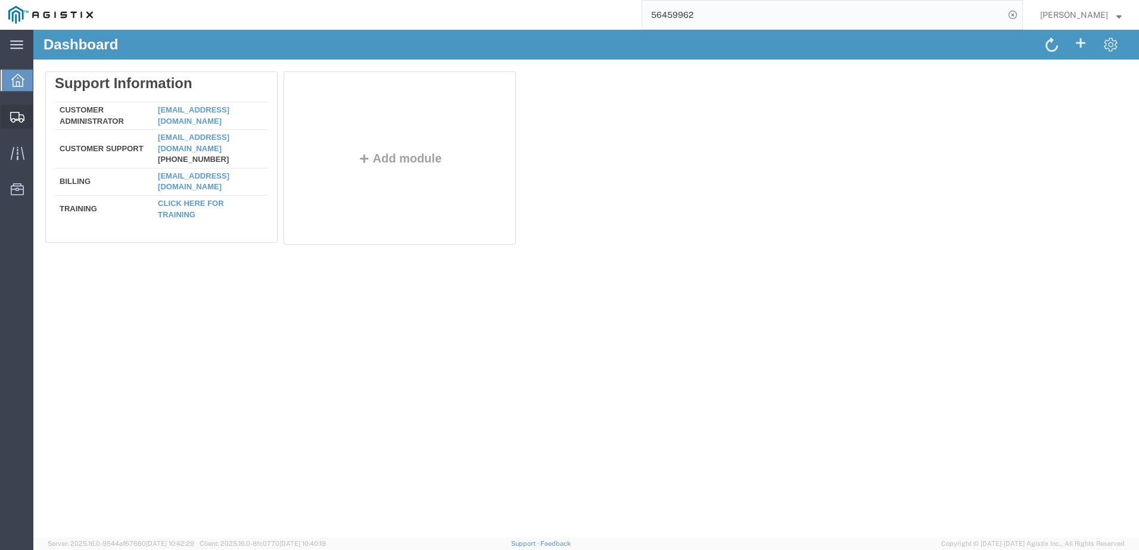
click at [19, 110] on div at bounding box center [17, 117] width 33 height 24
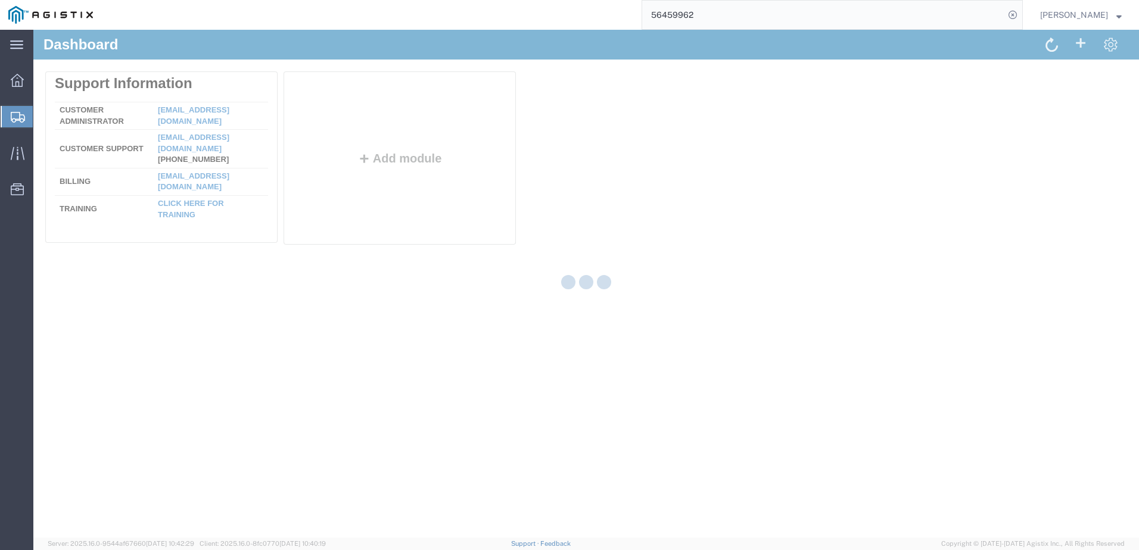
click at [701, 18] on input "56459962" at bounding box center [823, 15] width 362 height 29
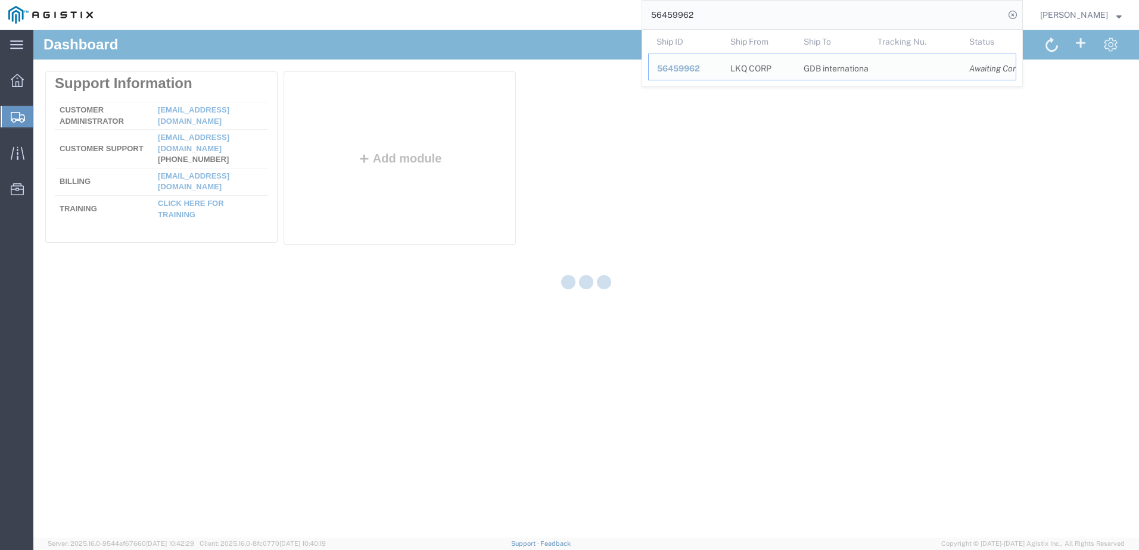
click at [701, 18] on input "56459962" at bounding box center [823, 15] width 362 height 29
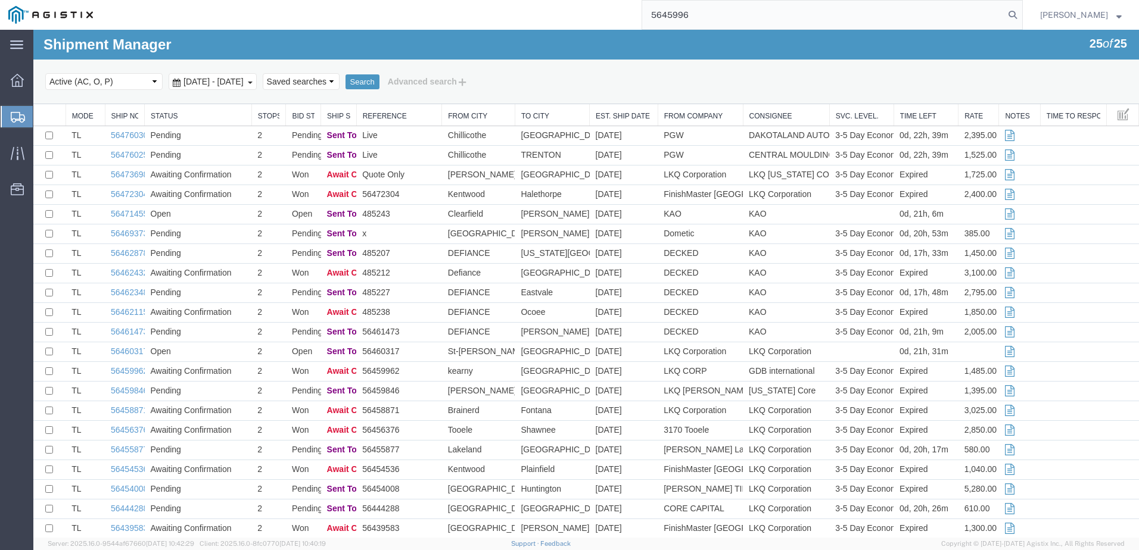
type input "56459962"
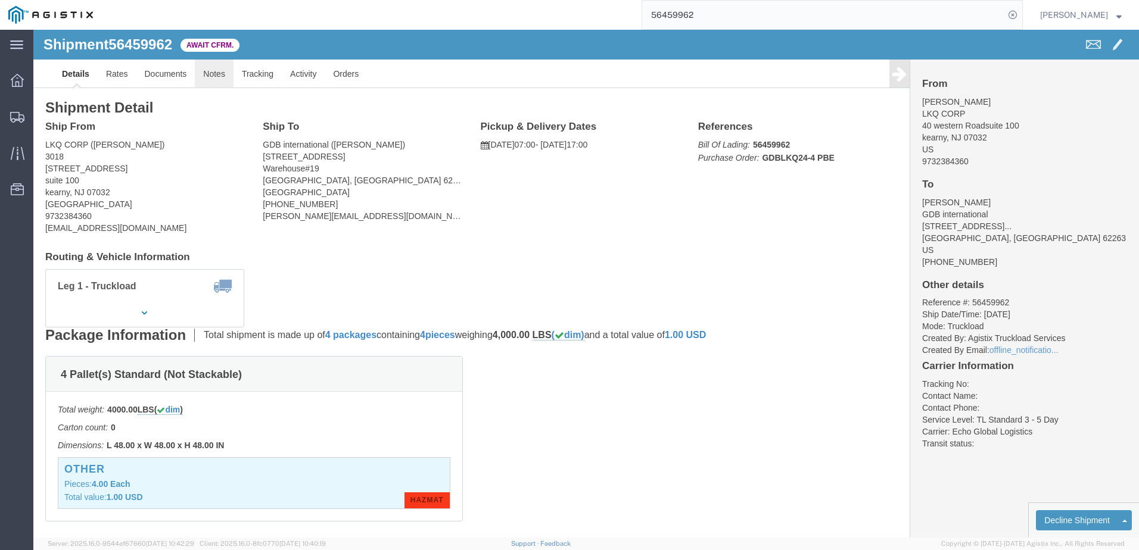
click link "Notes"
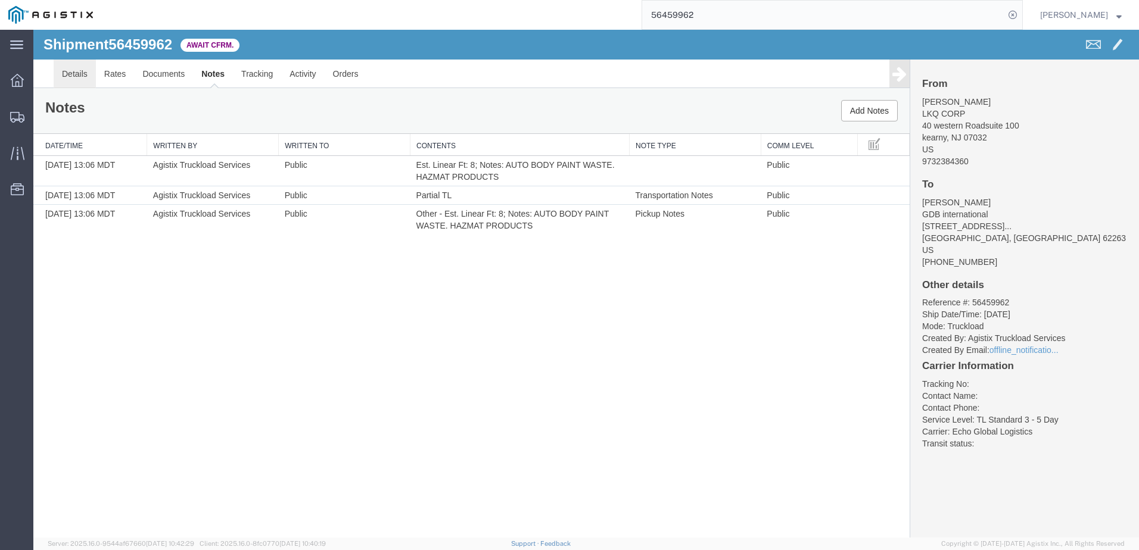
click at [88, 74] on link "Details" at bounding box center [75, 74] width 42 height 29
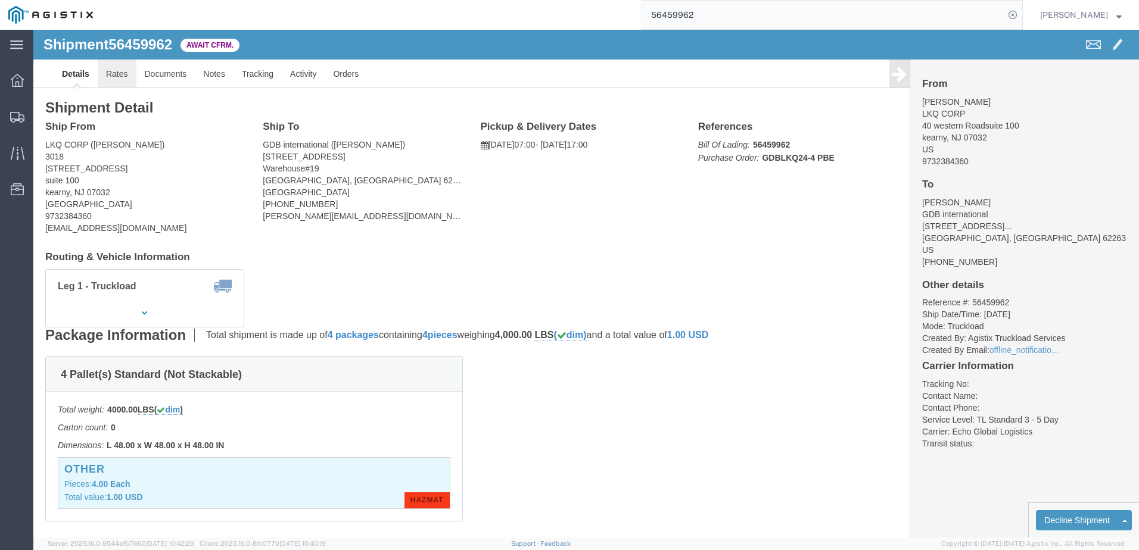
click link "Rates"
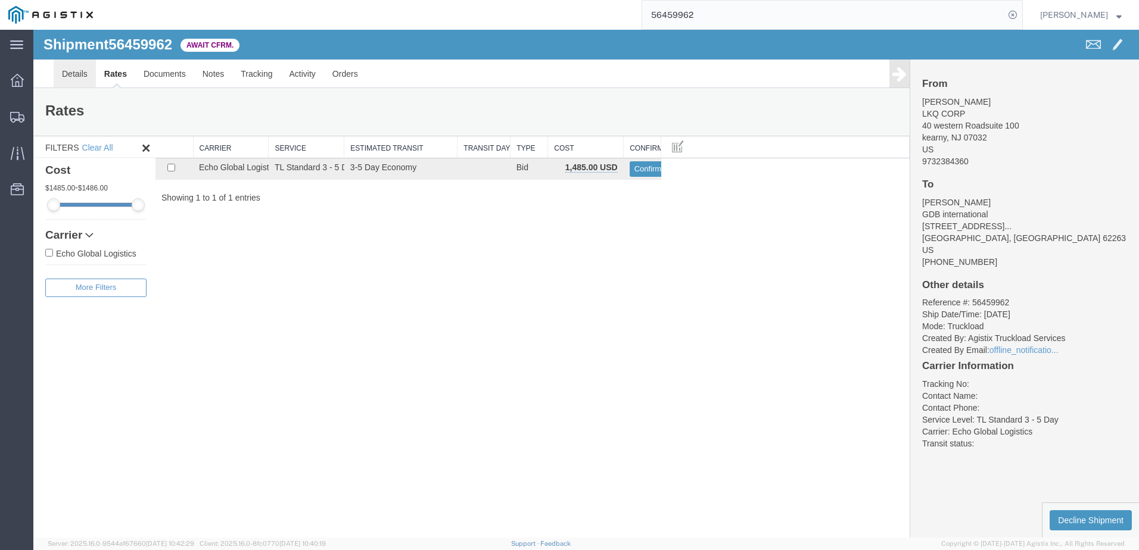
click at [67, 71] on link "Details" at bounding box center [75, 74] width 42 height 29
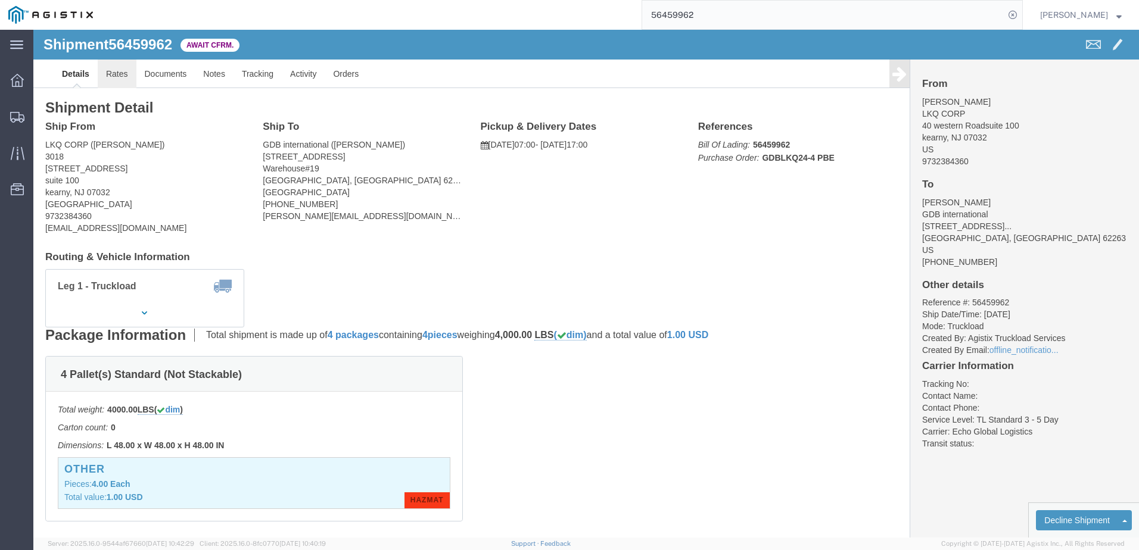
click link "Rates"
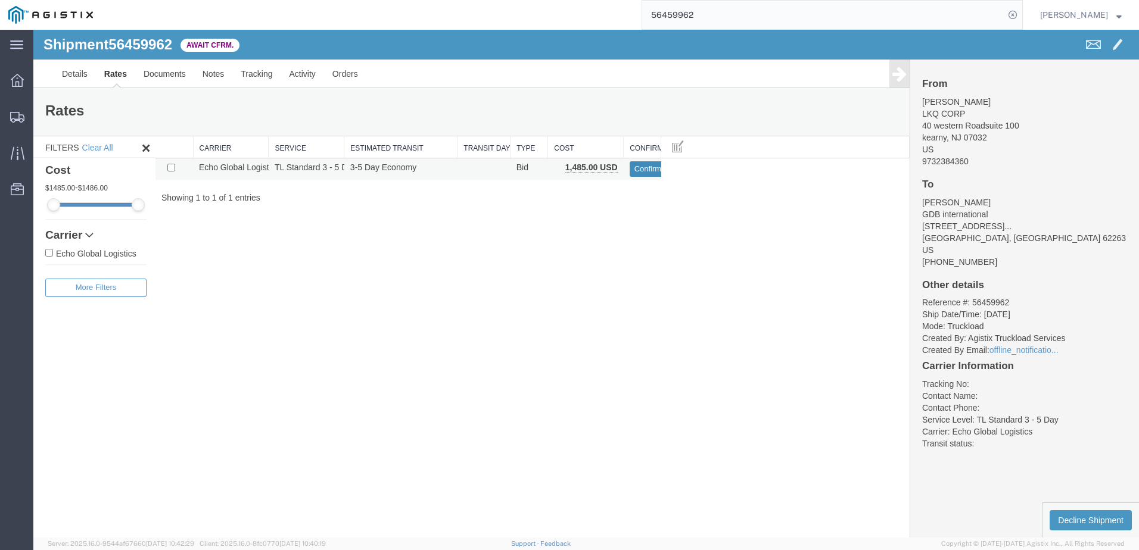
click at [646, 176] on button "Confirm" at bounding box center [648, 168] width 37 height 15
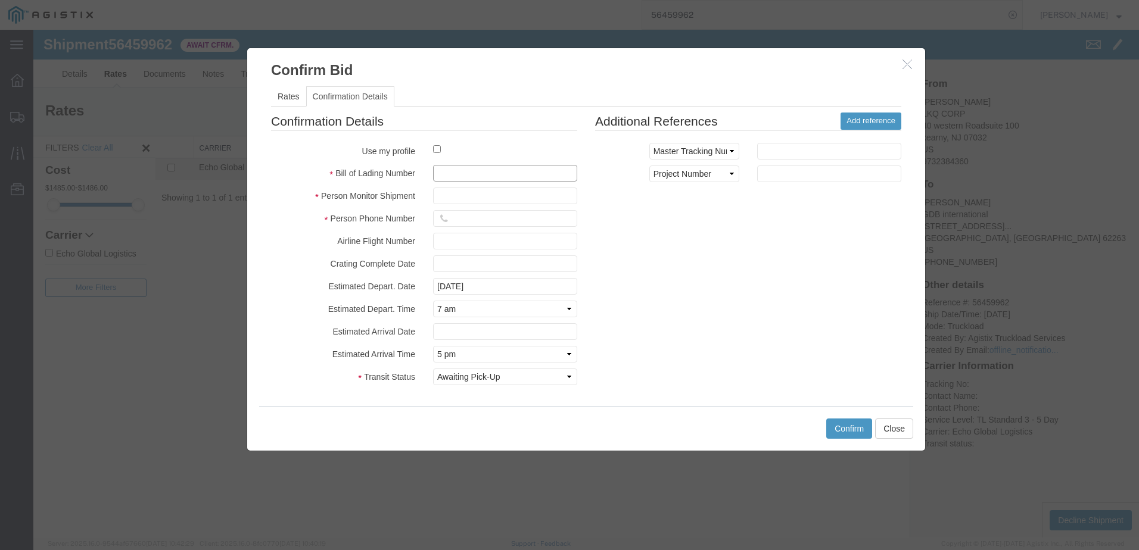
click at [475, 170] on input "text" at bounding box center [505, 173] width 144 height 17
type input "63882445"
drag, startPoint x: 460, startPoint y: 201, endPoint x: 451, endPoint y: 202, distance: 9.0
click at [460, 202] on input "text" at bounding box center [505, 196] width 144 height 17
type input "[PERSON_NAME]"
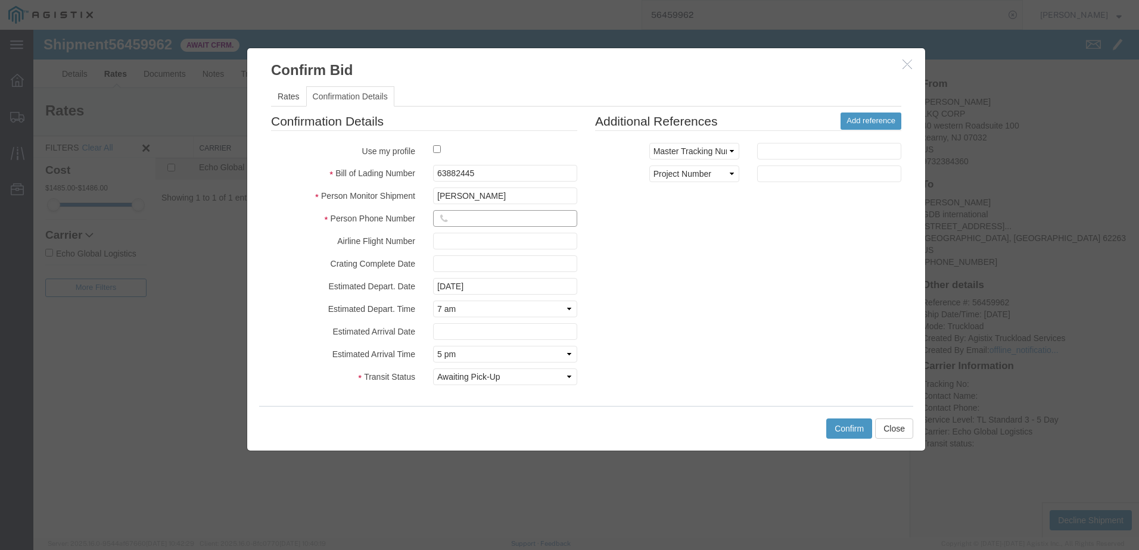
drag, startPoint x: 469, startPoint y: 221, endPoint x: 471, endPoint y: 214, distance: 6.8
click at [471, 216] on input "text" at bounding box center [505, 218] width 144 height 17
type input "3127686379"
click at [755, 294] on div "Confirmation Details Use my profile Bill of Lading Number 63882445 Person Monit…" at bounding box center [586, 252] width 648 height 279
click at [840, 426] on button "Confirm" at bounding box center [849, 429] width 46 height 20
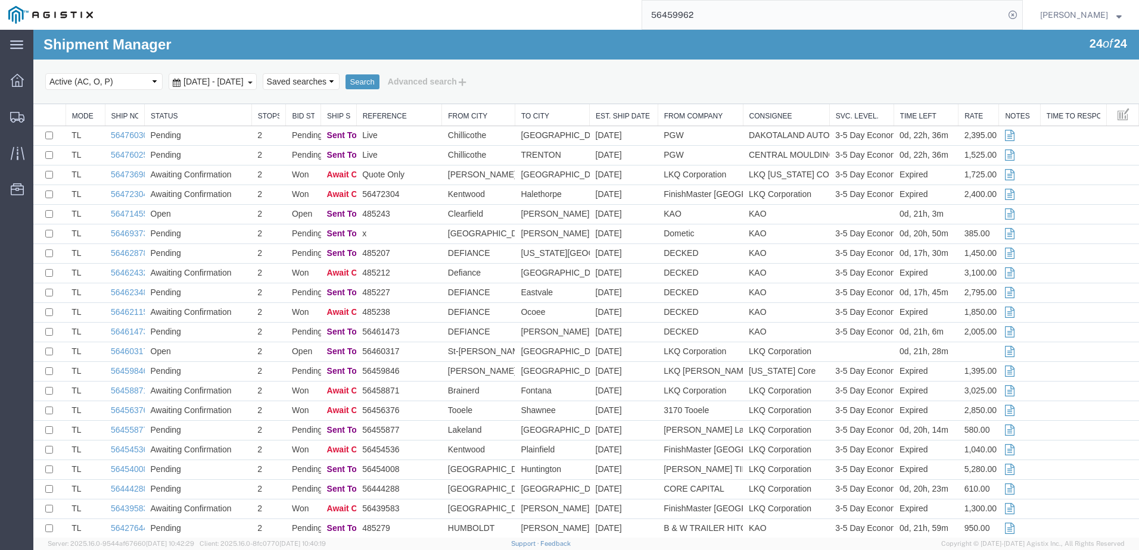
click at [804, 19] on input "56459962" at bounding box center [823, 15] width 362 height 29
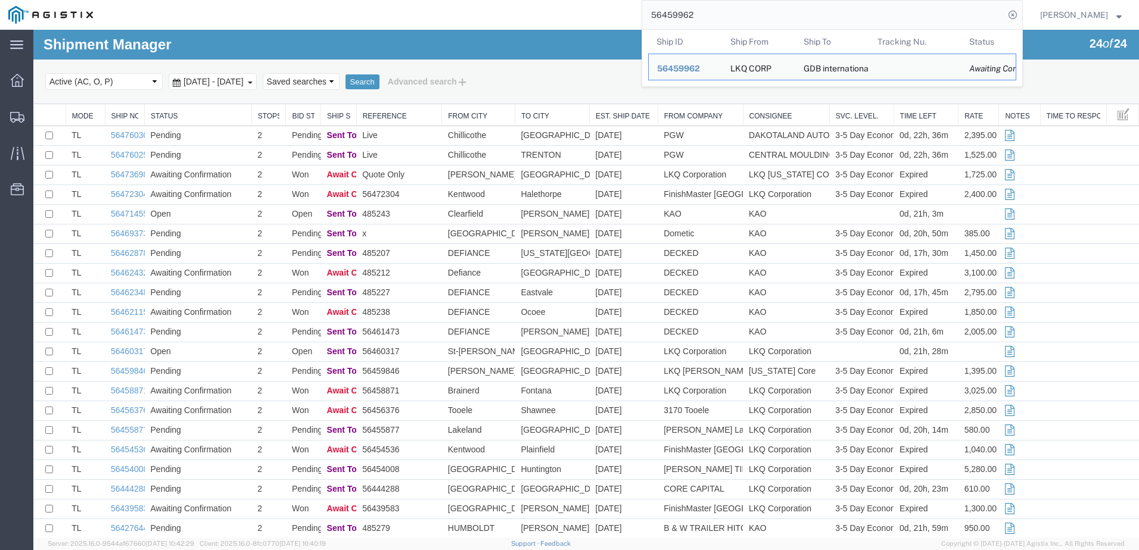
click at [804, 19] on input "56459962" at bounding box center [823, 15] width 362 height 29
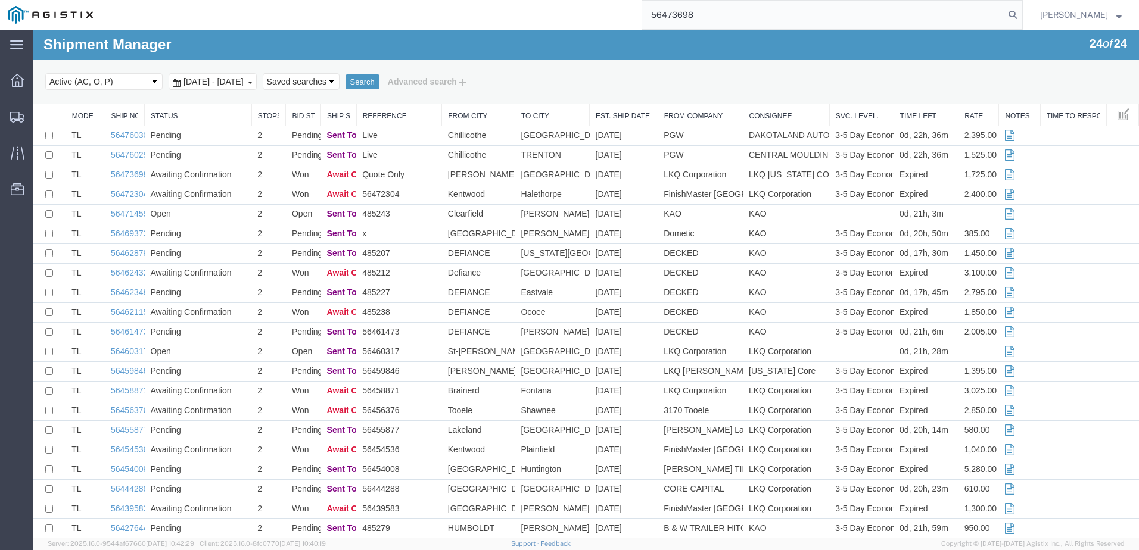
type input "56473698"
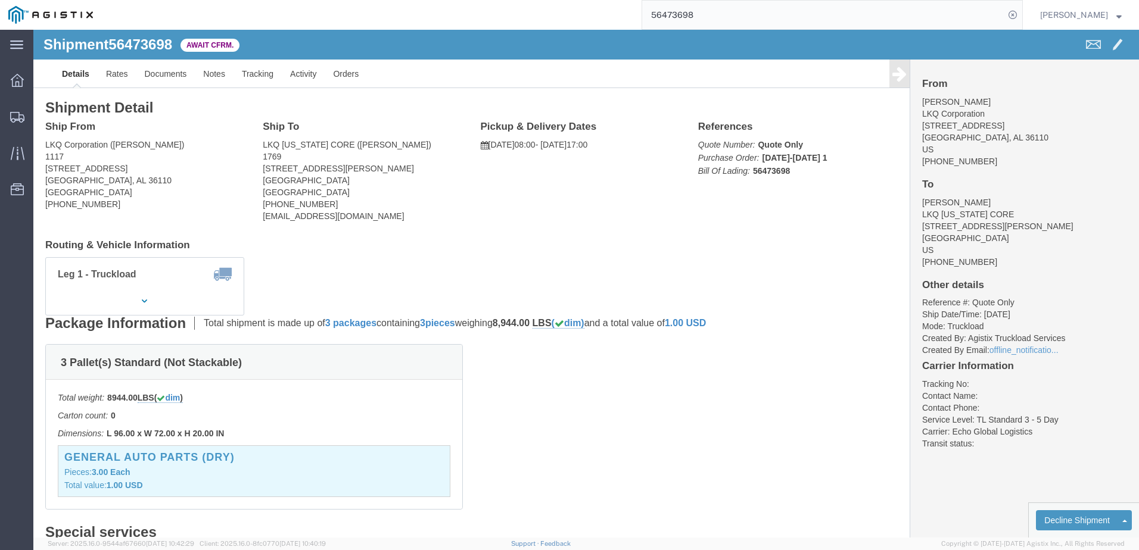
click address "LKQ Corporation ([PERSON_NAME]) 1117 [STREET_ADDRESS] [PHONE_NUMBER]"
drag, startPoint x: 49, startPoint y: 153, endPoint x: 137, endPoint y: 163, distance: 88.7
click address "LKQ Corporation ([PERSON_NAME]) 1117 [STREET_ADDRESS] [PHONE_NUMBER]"
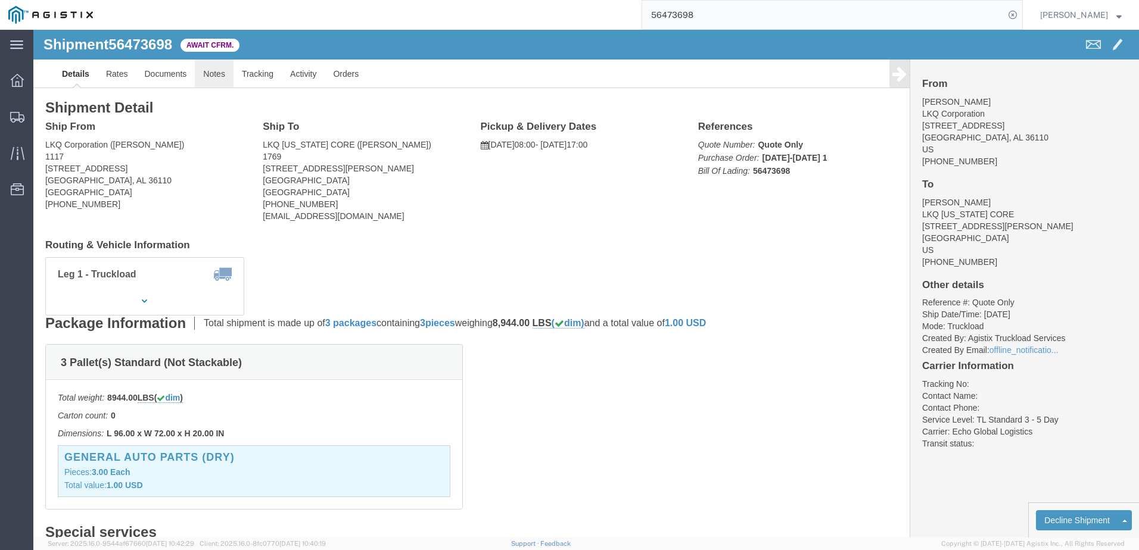
click link "Notes"
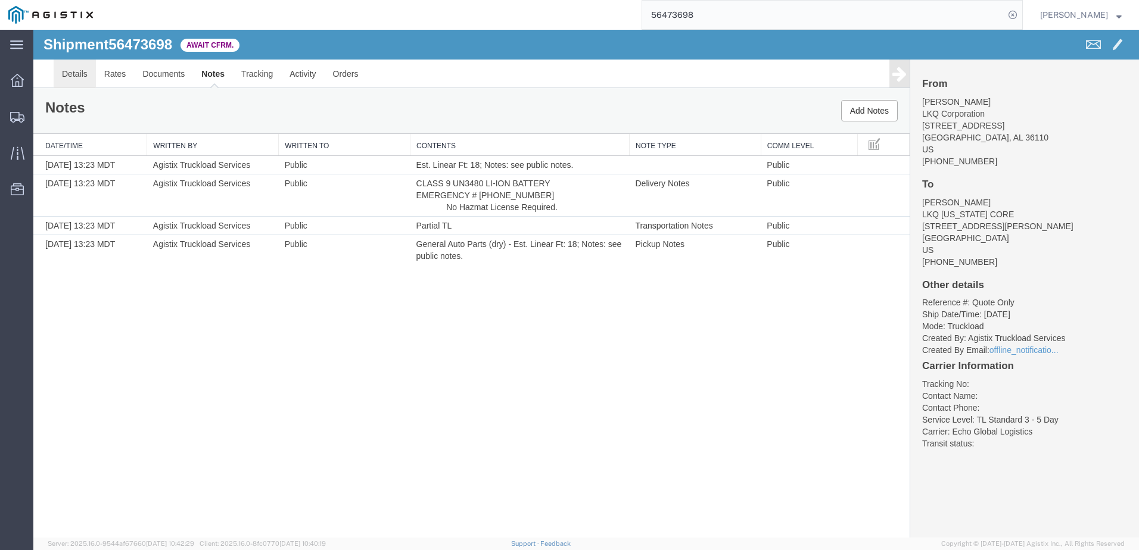
click at [74, 78] on link "Details" at bounding box center [75, 74] width 42 height 29
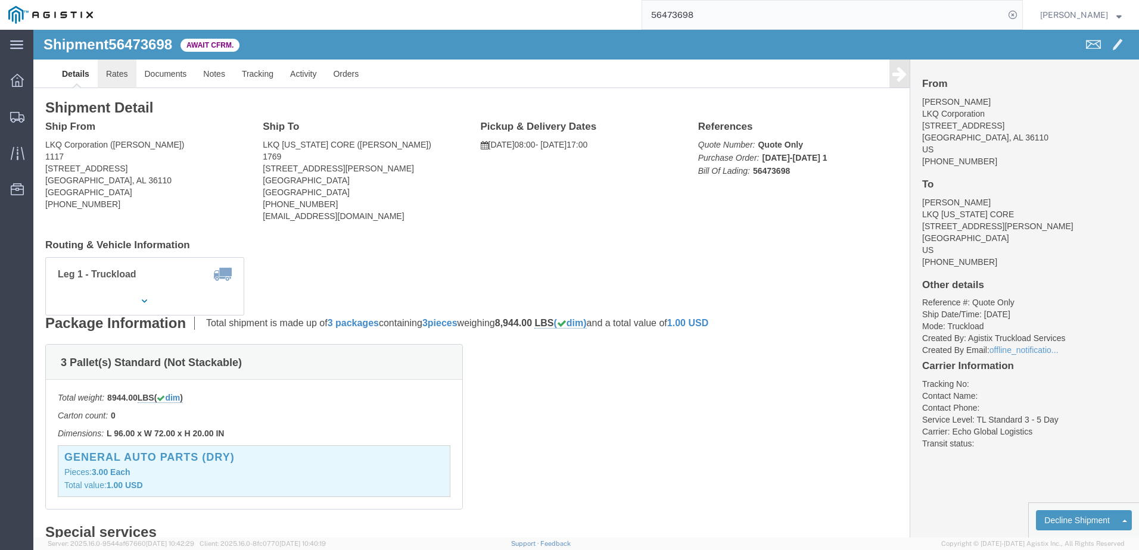
drag, startPoint x: 90, startPoint y: 42, endPoint x: 294, endPoint y: 49, distance: 203.8
click link "Rates"
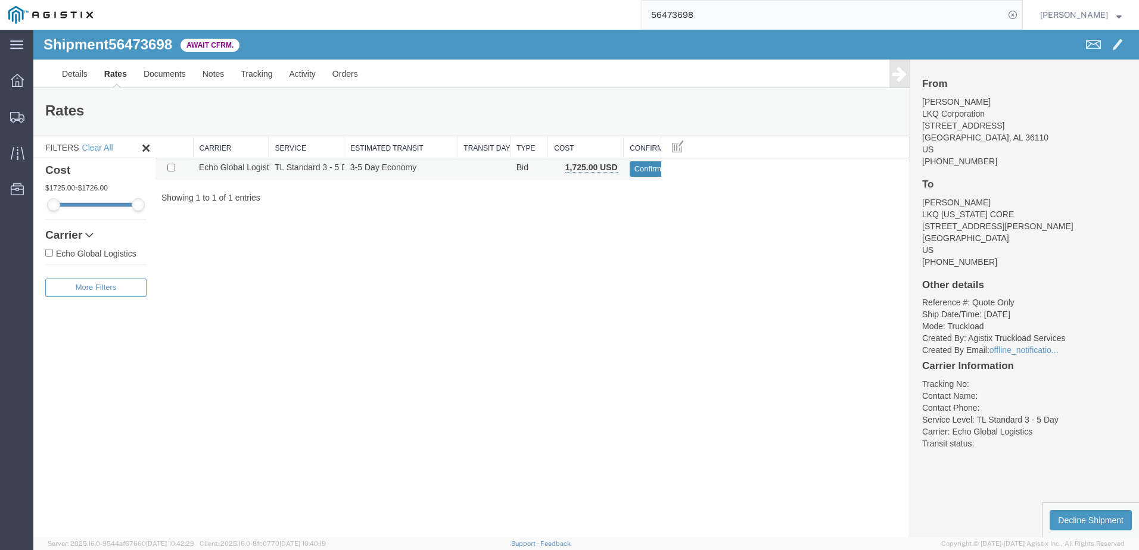
click at [638, 167] on button "Confirm" at bounding box center [648, 168] width 37 height 15
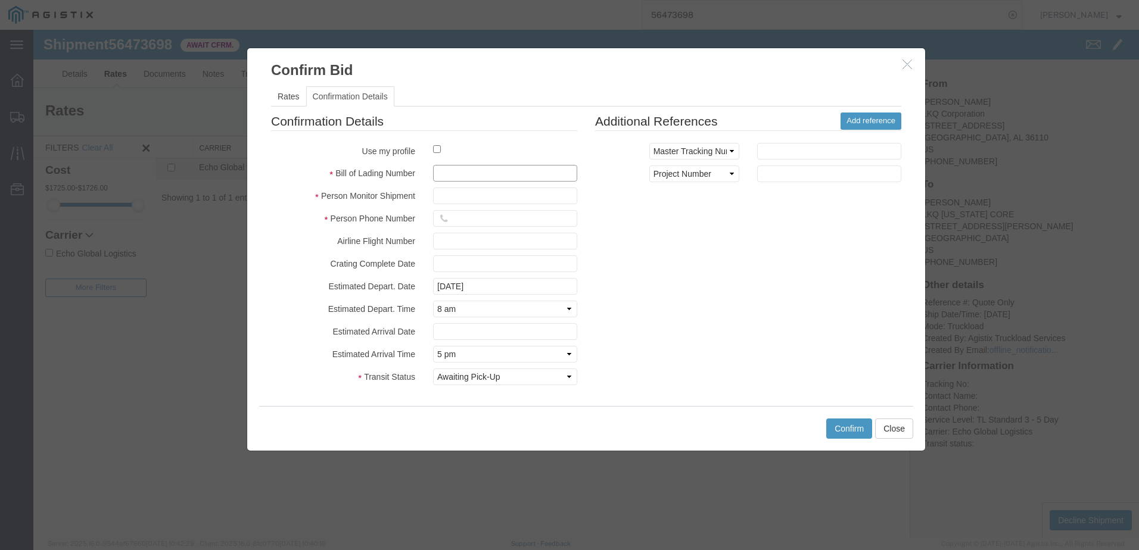
drag, startPoint x: 553, startPoint y: 170, endPoint x: 553, endPoint y: 164, distance: 6.6
click at [553, 164] on fieldset "Confirmation Details Use my profile Bill of Lading Number Person Monitor Shipme…" at bounding box center [424, 252] width 306 height 279
type input "63882510"
click at [503, 194] on input "text" at bounding box center [505, 196] width 144 height 17
type input "[PERSON_NAME]"
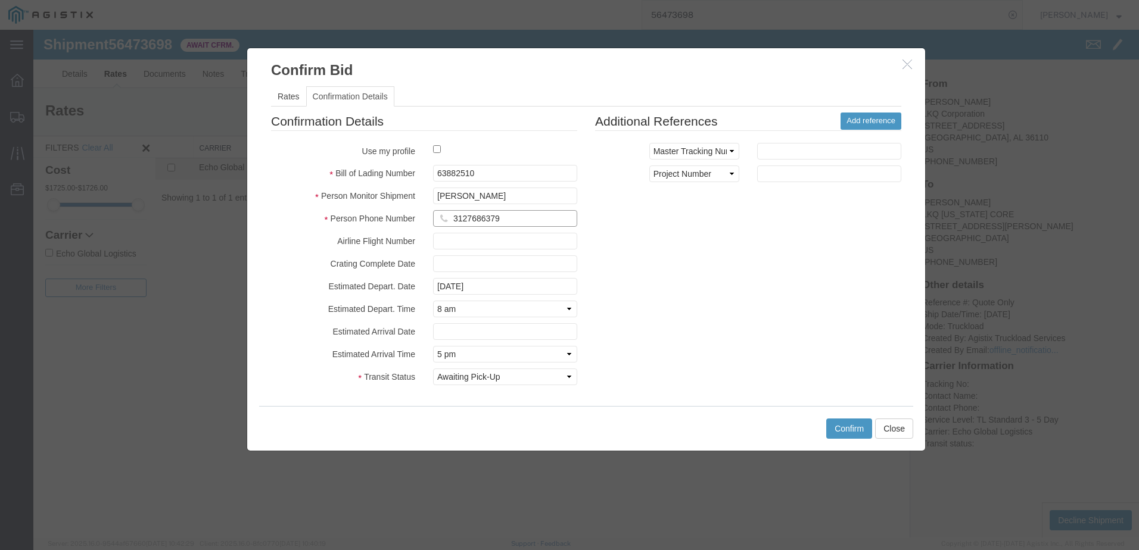
type input "3127686379"
drag, startPoint x: 695, startPoint y: 238, endPoint x: 802, endPoint y: 374, distance: 173.0
click at [695, 238] on div "Confirmation Details Use my profile Bill of Lading Number 63882510 Person Monit…" at bounding box center [586, 252] width 648 height 279
click at [853, 428] on button "Confirm" at bounding box center [849, 429] width 46 height 20
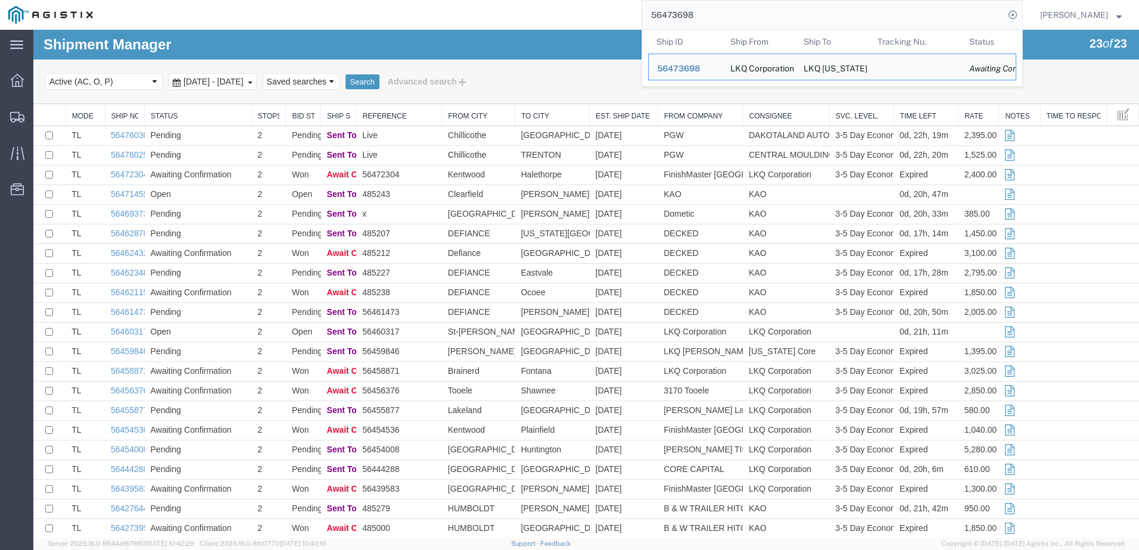
click at [763, 18] on input "56473698" at bounding box center [823, 15] width 362 height 29
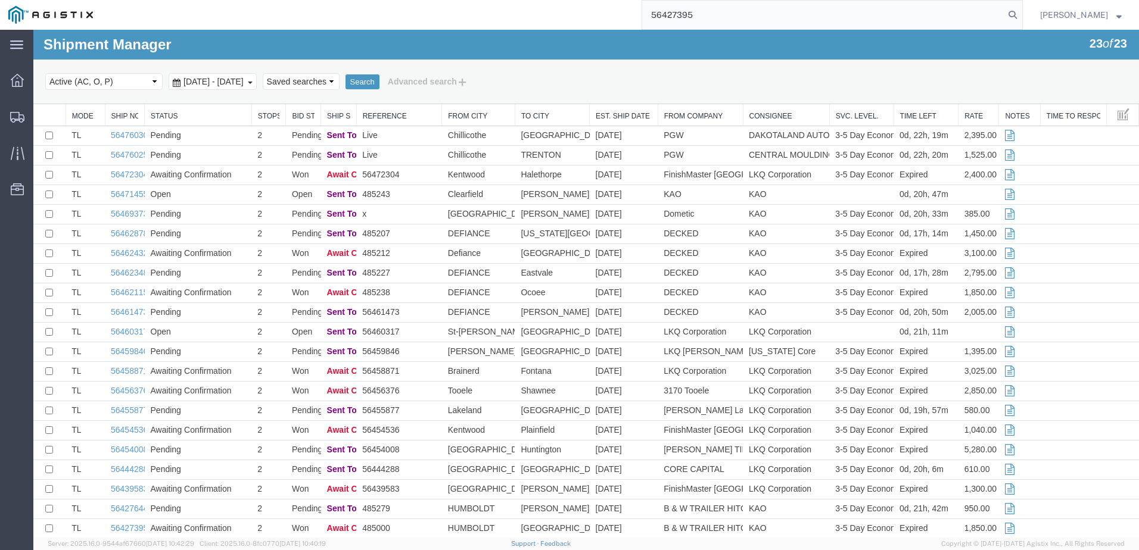
type input "56427395"
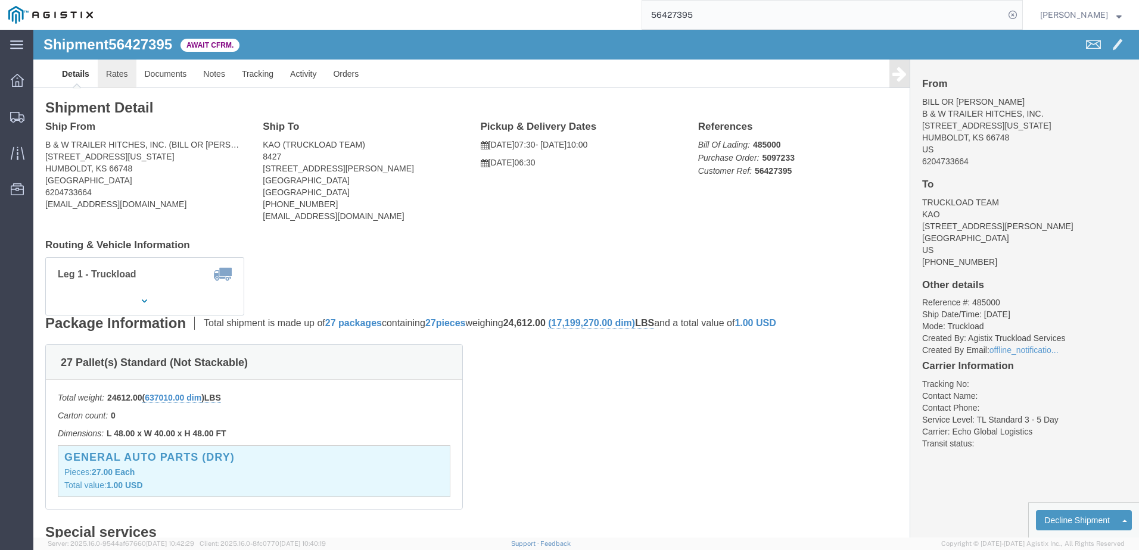
click link "Rates"
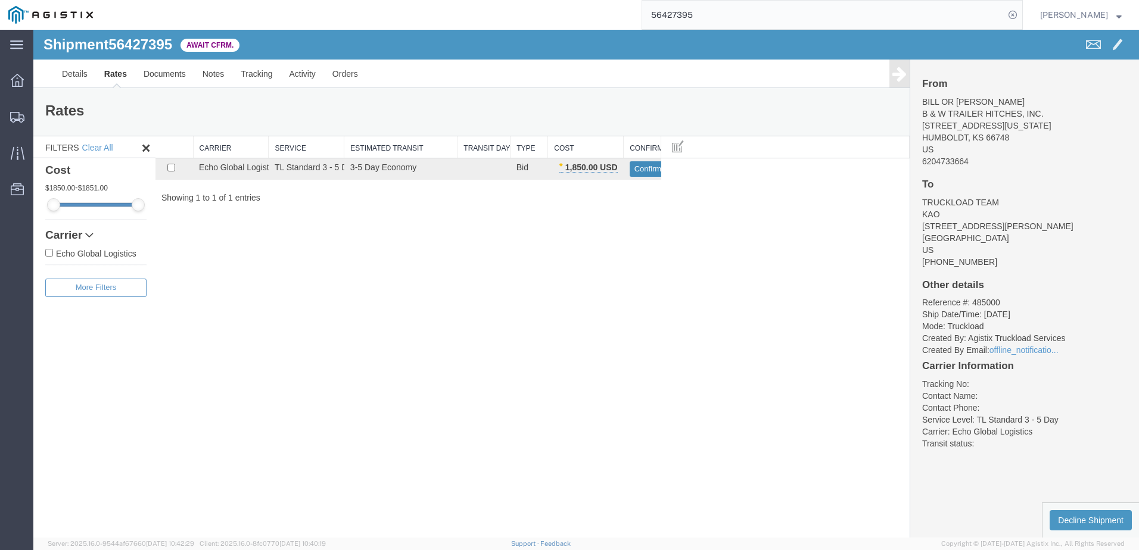
drag, startPoint x: 656, startPoint y: 169, endPoint x: 673, endPoint y: 175, distance: 17.2
click at [656, 169] on button "Confirm" at bounding box center [648, 168] width 37 height 15
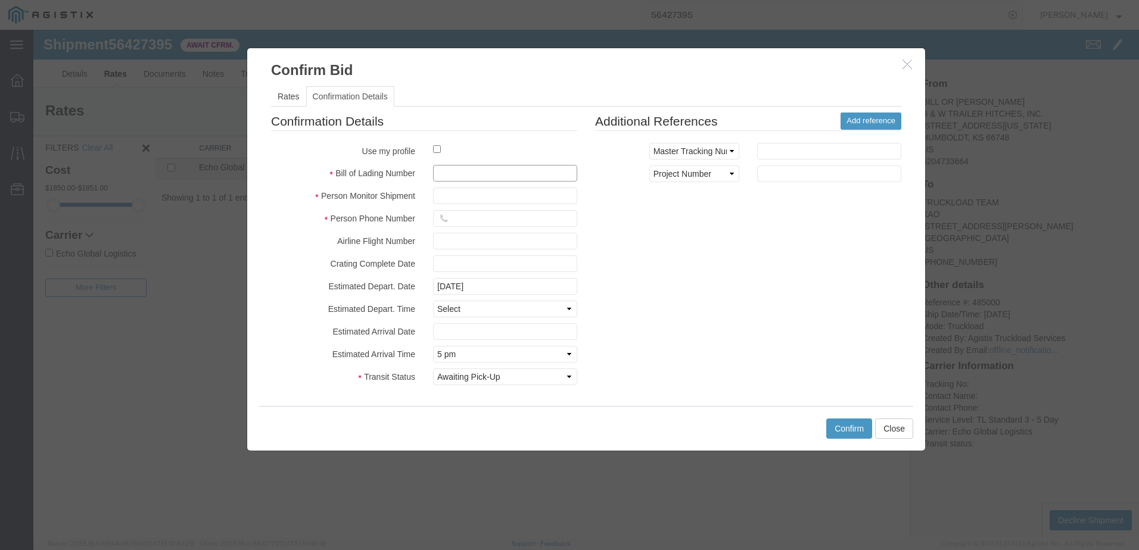
click at [440, 170] on input "text" at bounding box center [505, 173] width 144 height 17
type input "63878282"
click at [452, 198] on input "text" at bounding box center [505, 196] width 144 height 17
type input "[PERSON_NAME]"
type input "3127686379"
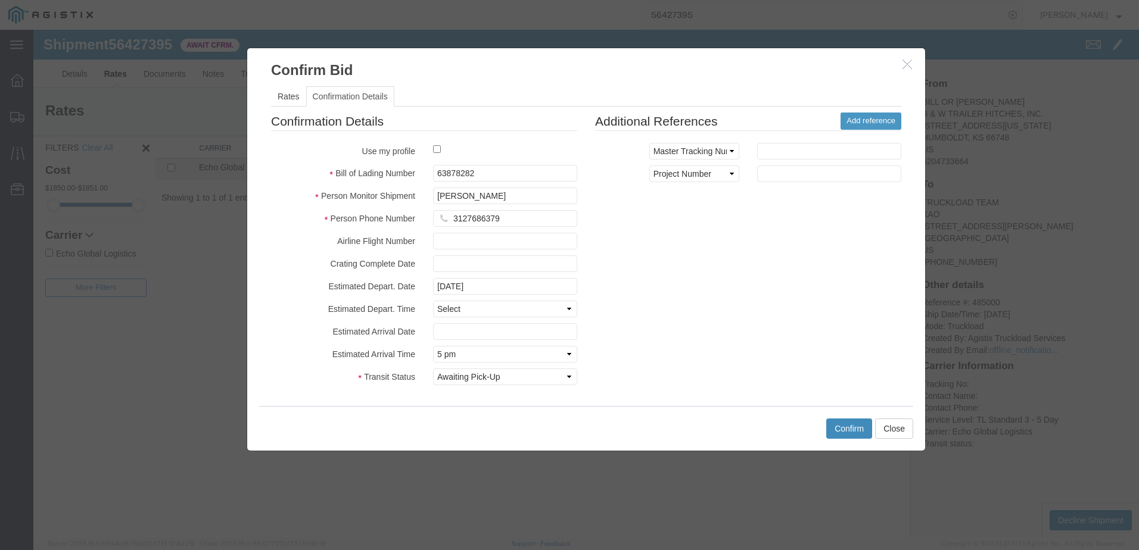
click at [843, 419] on button "Confirm" at bounding box center [849, 429] width 46 height 20
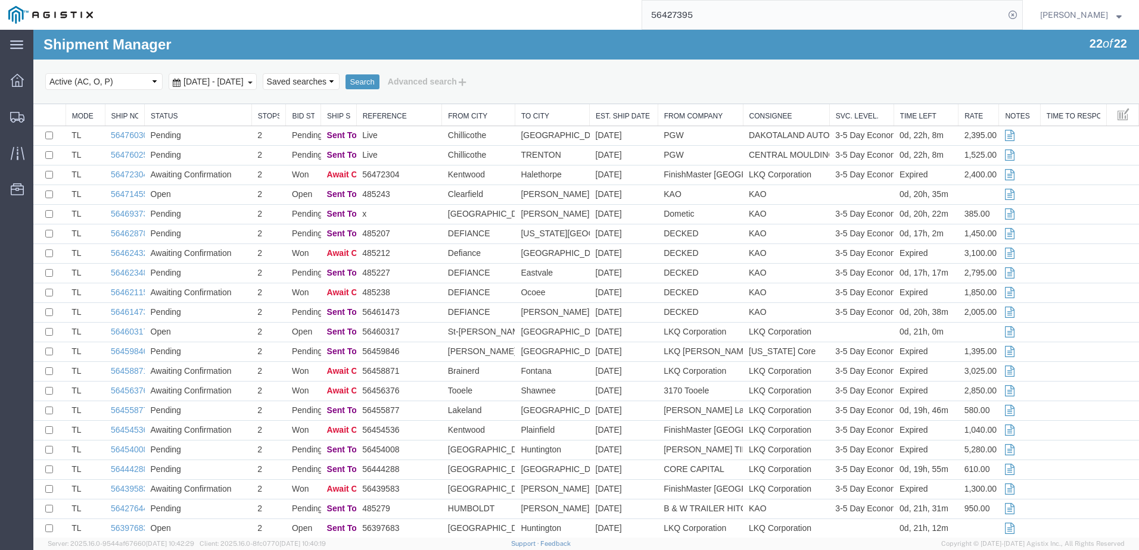
click at [764, 15] on input "56427395" at bounding box center [823, 15] width 362 height 29
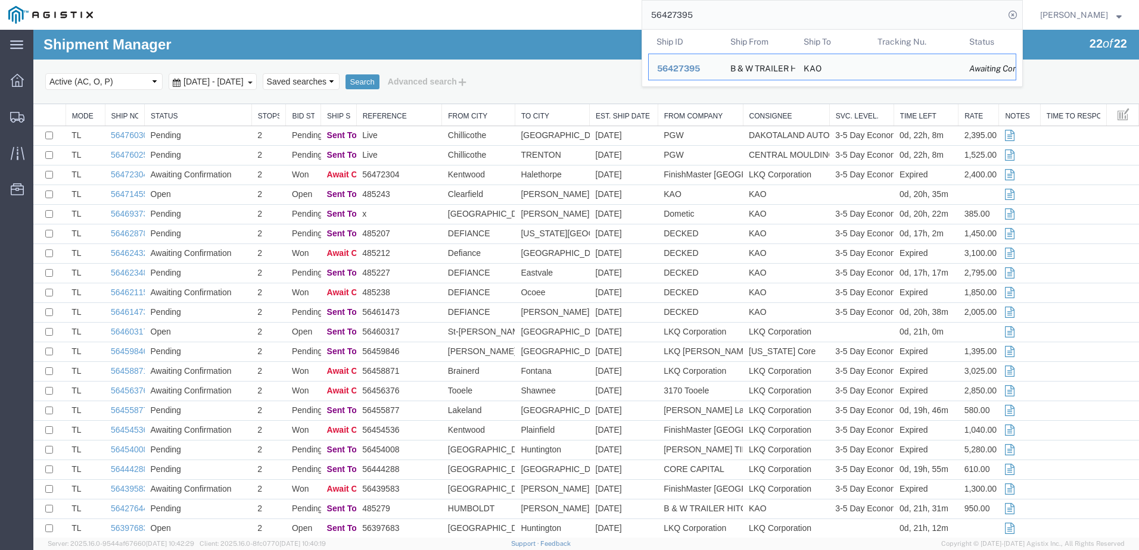
click at [764, 15] on input "56427395" at bounding box center [823, 15] width 362 height 29
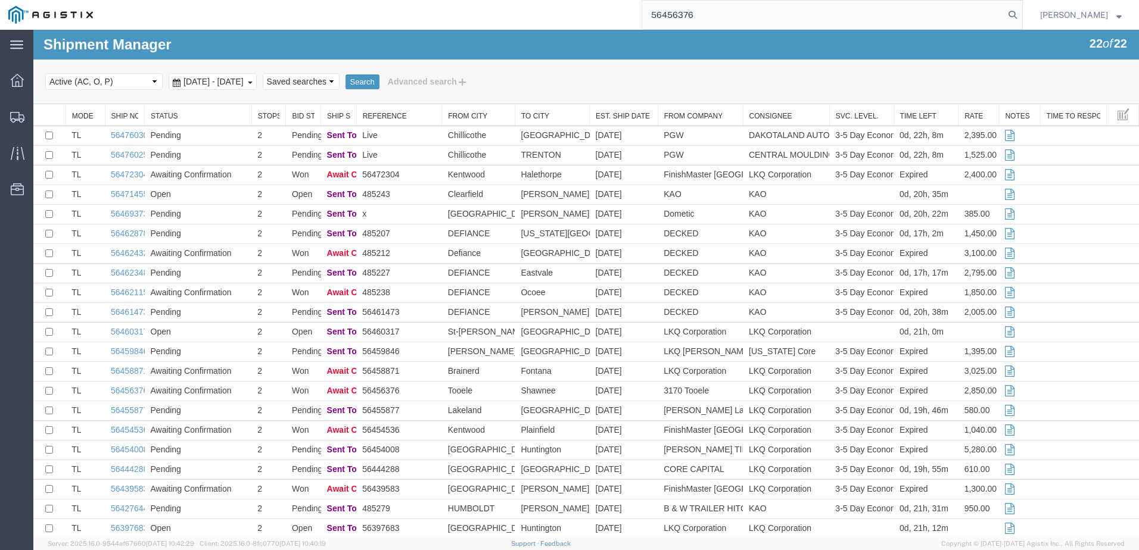
type input "56456376"
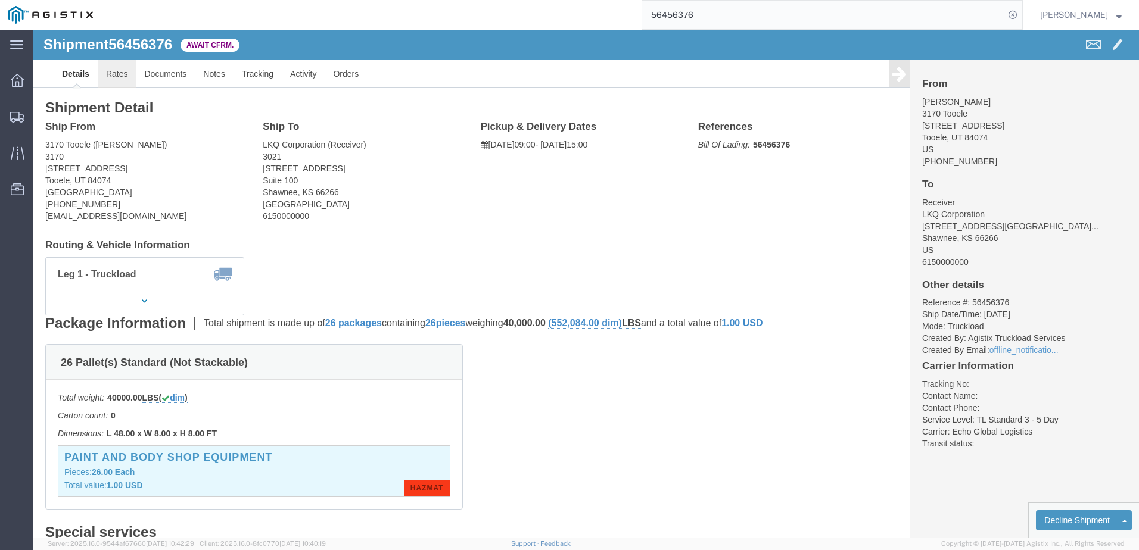
click link "Rates"
